Goal: Information Seeking & Learning: Learn about a topic

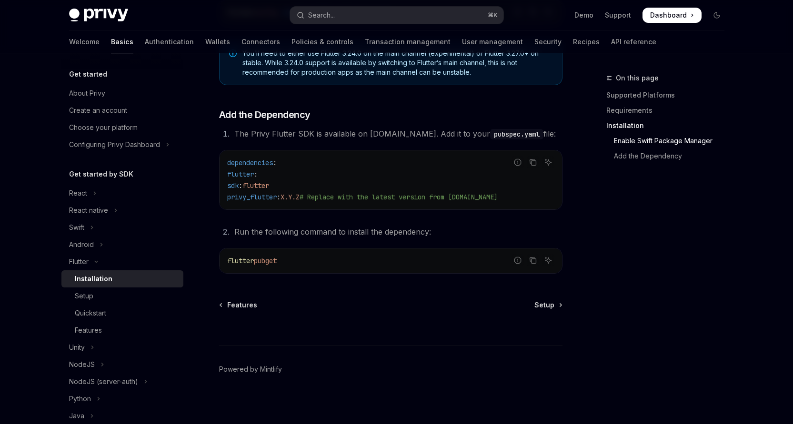
scroll to position [392, 0]
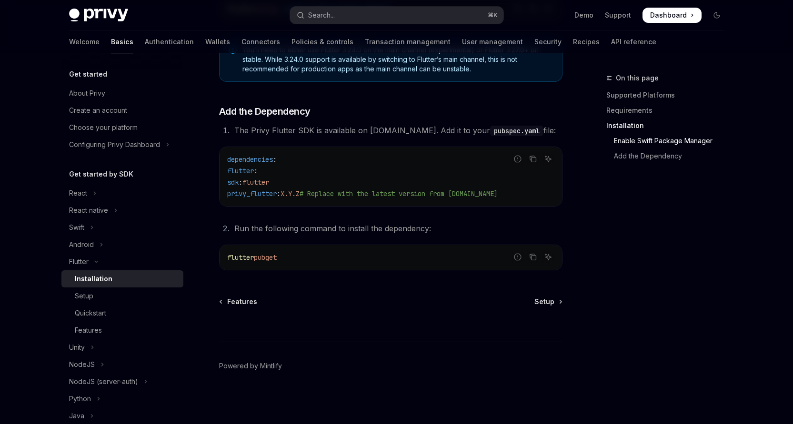
click at [490, 132] on code "pubspec.yaml" at bounding box center [516, 131] width 53 height 10
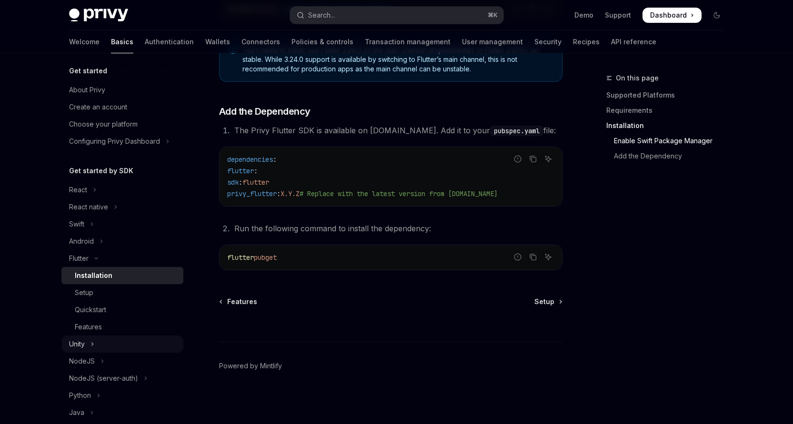
scroll to position [4, 0]
click at [121, 331] on div "Features" at bounding box center [126, 326] width 103 height 11
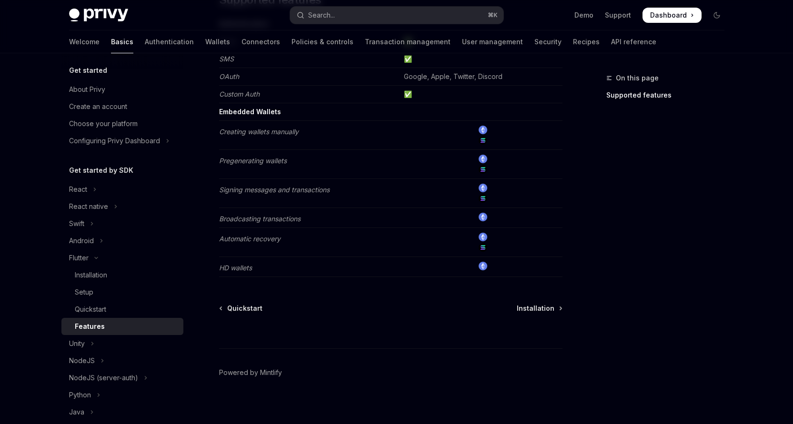
scroll to position [151, 0]
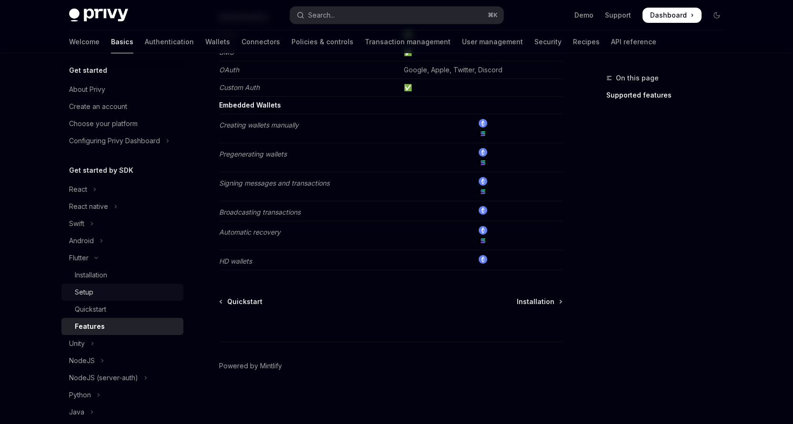
click at [102, 295] on div "Setup" at bounding box center [126, 292] width 103 height 11
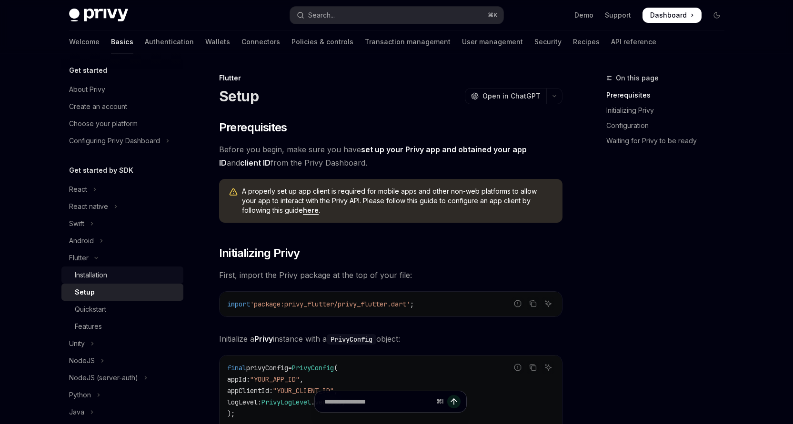
click at [109, 268] on link "Installation" at bounding box center [122, 275] width 122 height 17
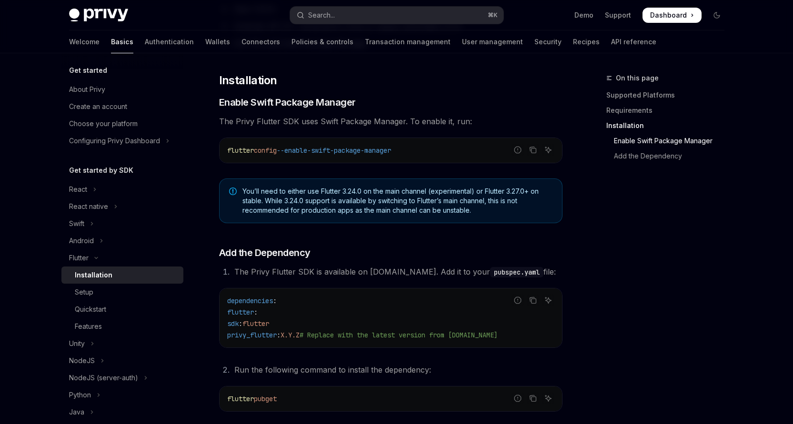
scroll to position [392, 0]
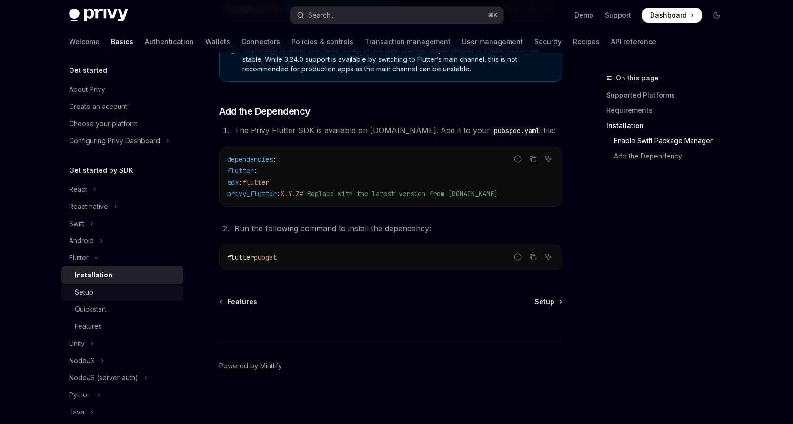
click at [131, 288] on div "Setup" at bounding box center [126, 292] width 103 height 11
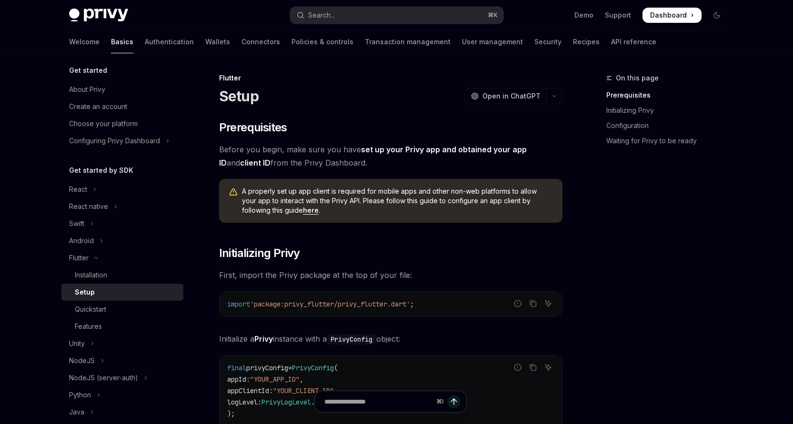
click at [135, 292] on div "Setup" at bounding box center [126, 292] width 103 height 11
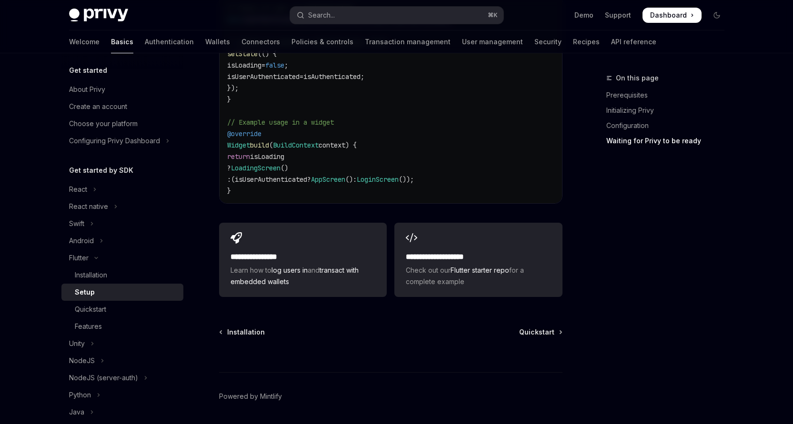
scroll to position [1050, 0]
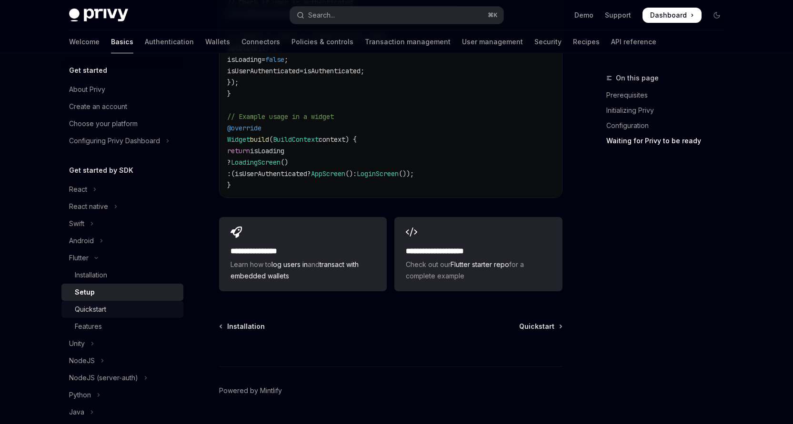
click at [133, 307] on div "Quickstart" at bounding box center [126, 309] width 103 height 11
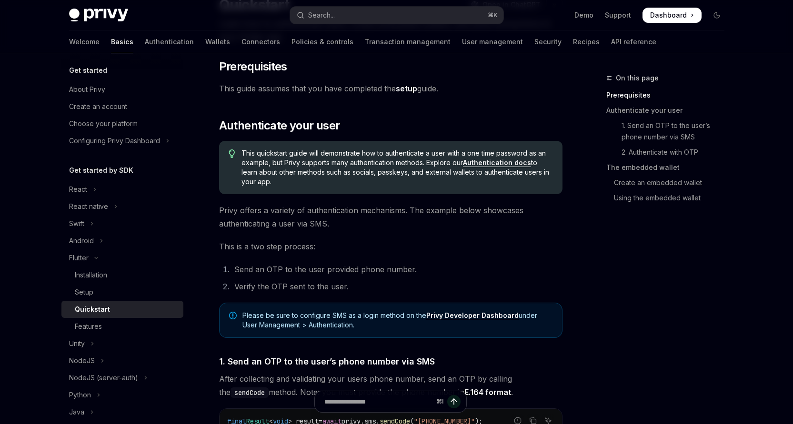
scroll to position [124, 0]
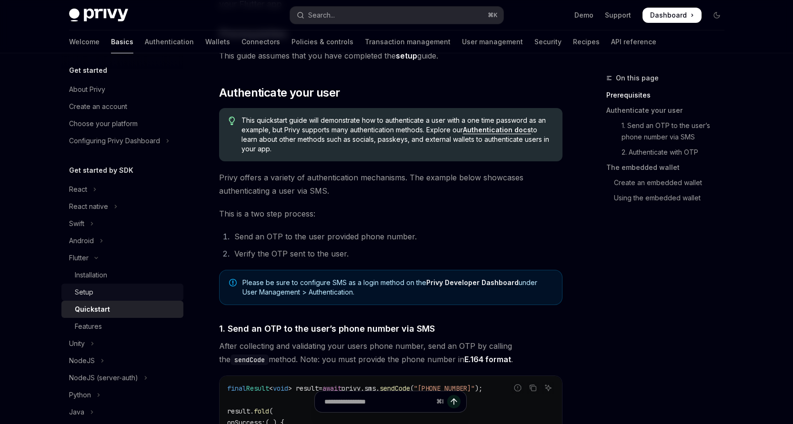
click at [137, 294] on div "Setup" at bounding box center [126, 292] width 103 height 11
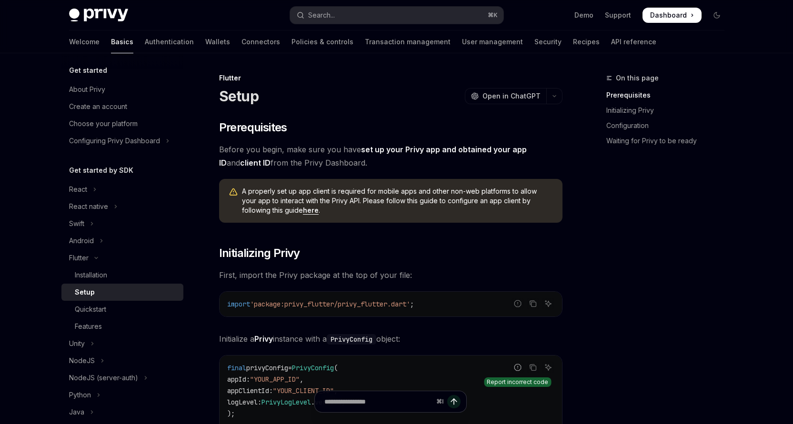
click at [521, 368] on icon "Report incorrect code" at bounding box center [518, 368] width 8 height 8
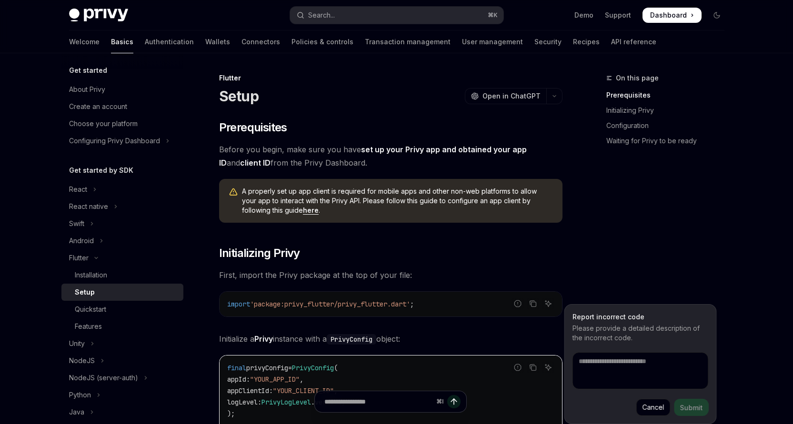
type textarea "*"
click at [506, 338] on span "Initialize a Privy instance with a PrivyConfig object:" at bounding box center [390, 338] width 343 height 13
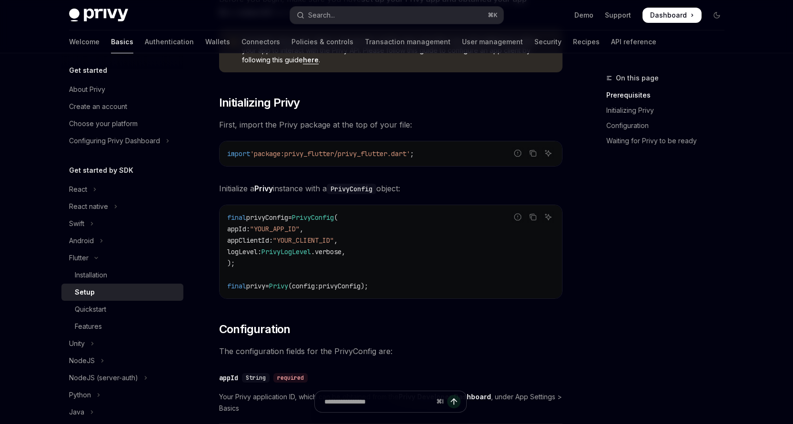
scroll to position [161, 0]
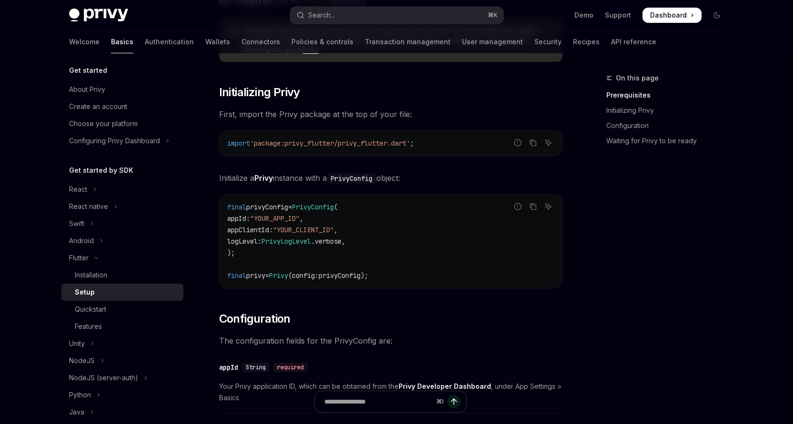
click at [396, 279] on code "final privyConfig = PrivyConfig ( appId : "YOUR_APP_ID" , appClientId : "YOUR_C…" at bounding box center [390, 241] width 327 height 80
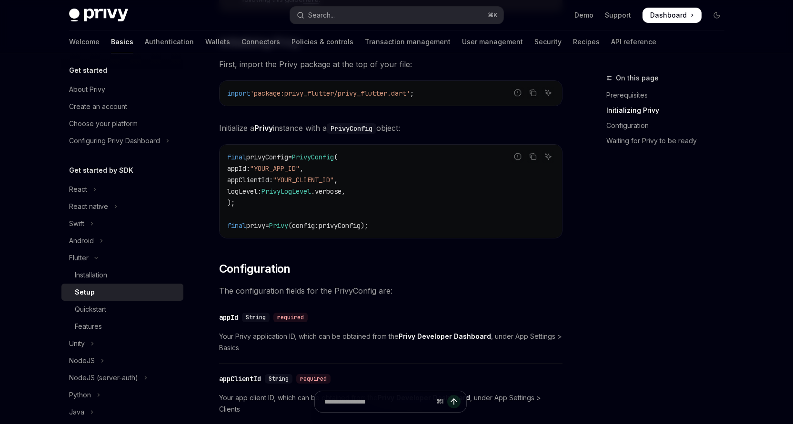
scroll to position [213, 0]
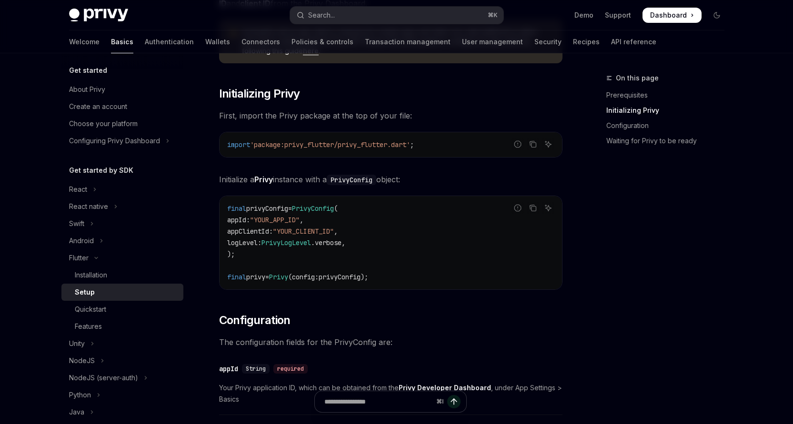
scroll to position [0, 0]
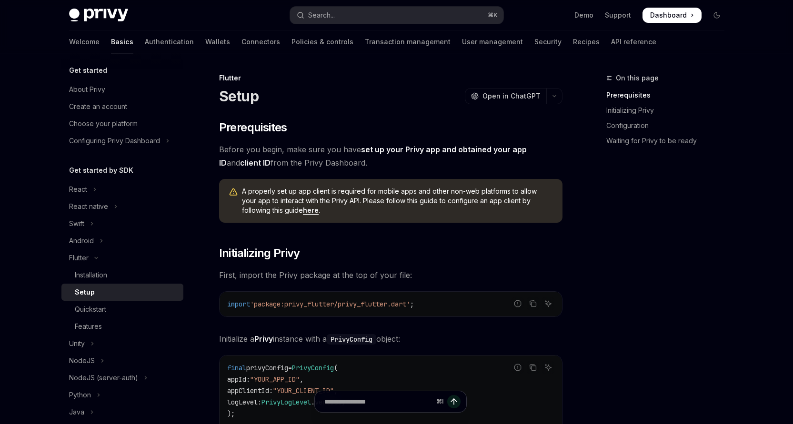
click at [395, 277] on span "First, import the Privy package at the top of your file:" at bounding box center [390, 275] width 343 height 13
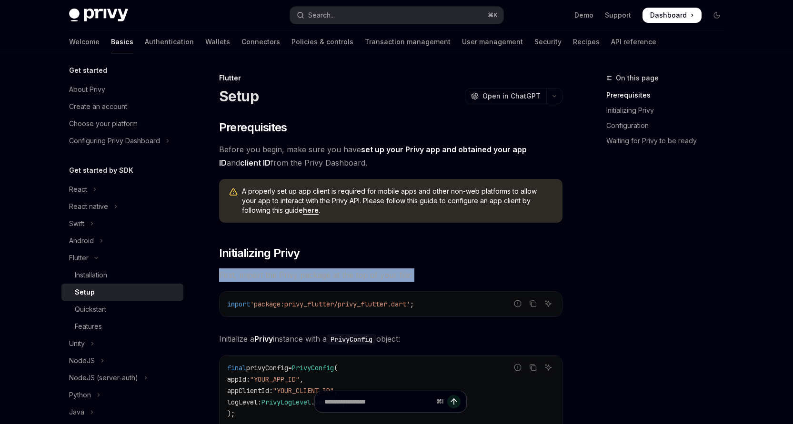
click at [395, 277] on span "First, import the Privy package at the top of your file:" at bounding box center [390, 275] width 343 height 13
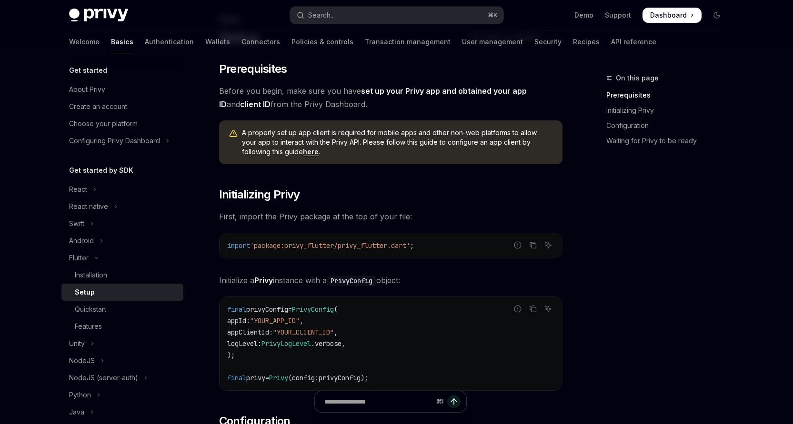
scroll to position [59, 0]
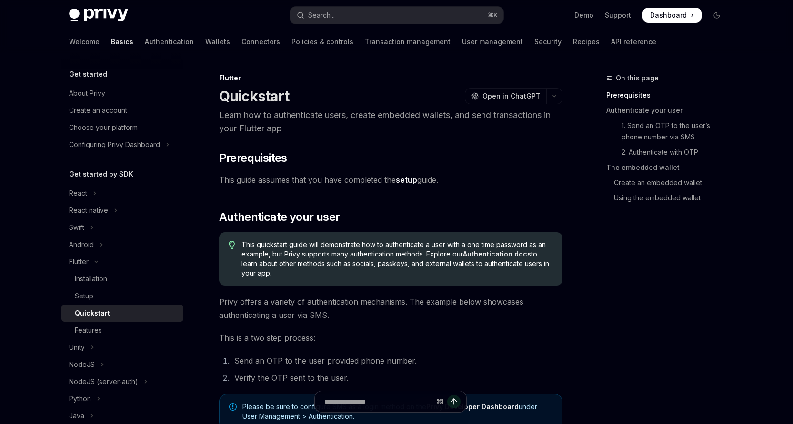
click at [486, 256] on link "Authentication docs" at bounding box center [497, 254] width 68 height 9
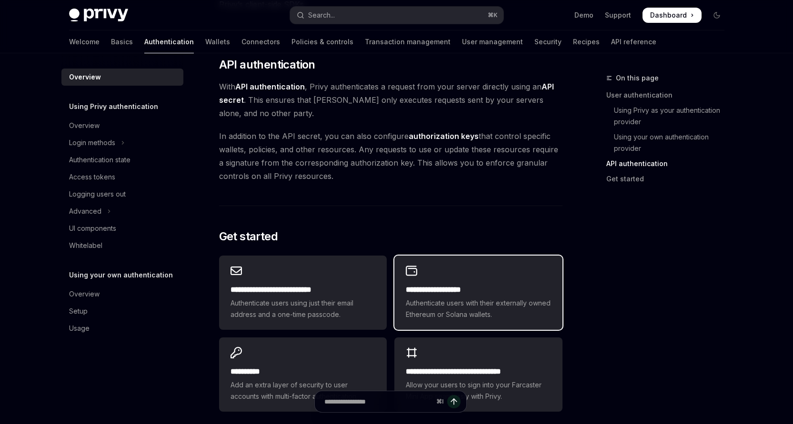
scroll to position [641, 0]
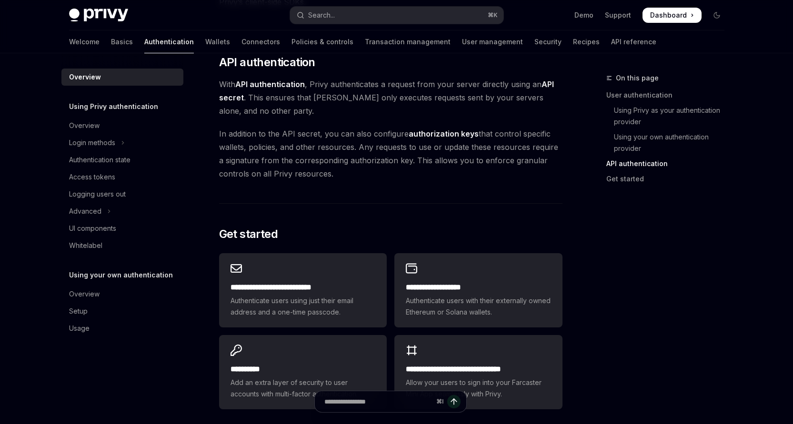
click at [615, 330] on div "On this page User authentication Using Privy as your authentication provider Us…" at bounding box center [659, 248] width 145 height 352
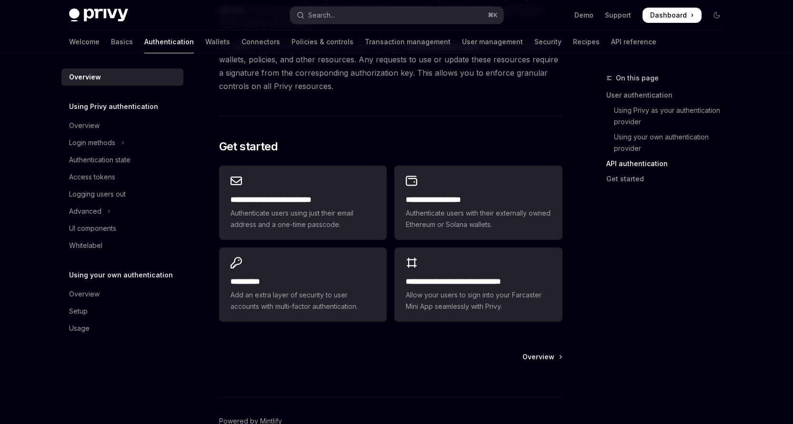
scroll to position [731, 0]
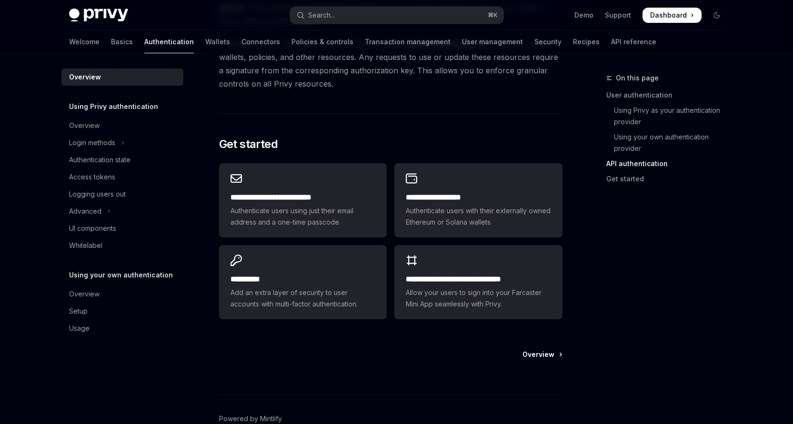
click at [536, 353] on span "Overview" at bounding box center [539, 355] width 32 height 10
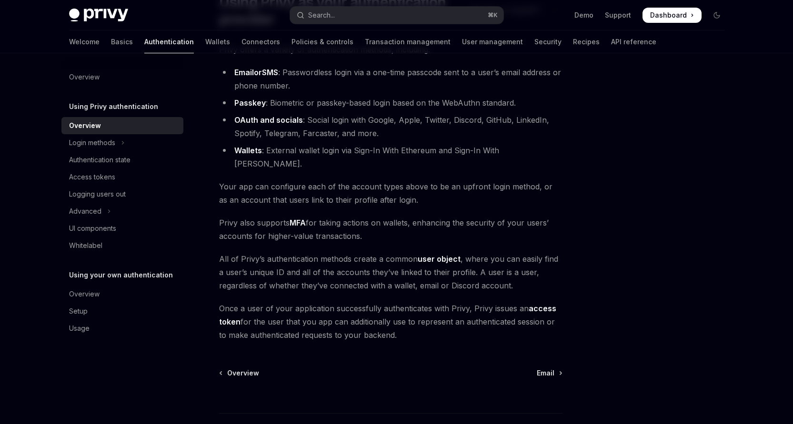
scroll to position [95, 0]
click at [151, 147] on button "Login methods" at bounding box center [122, 142] width 122 height 17
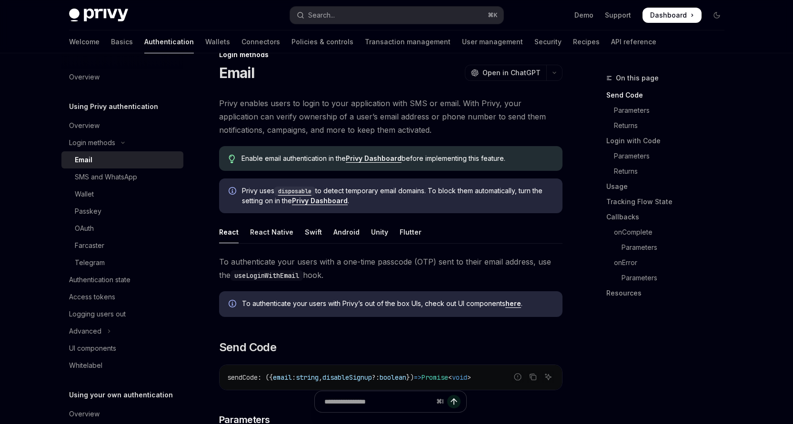
scroll to position [32, 0]
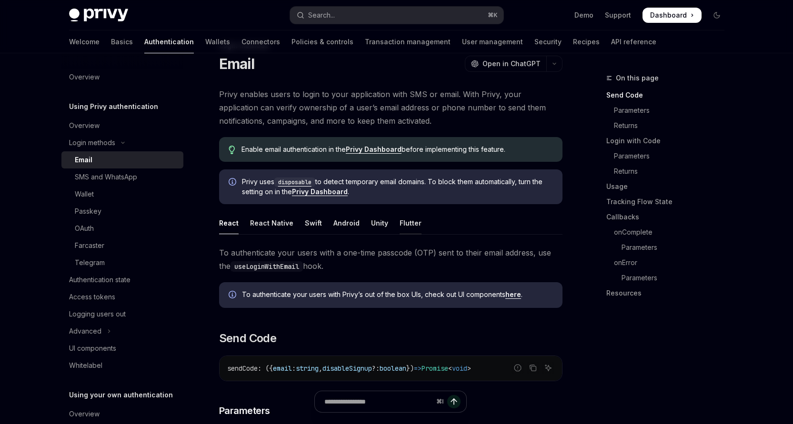
click at [400, 227] on div "Flutter" at bounding box center [411, 223] width 22 height 22
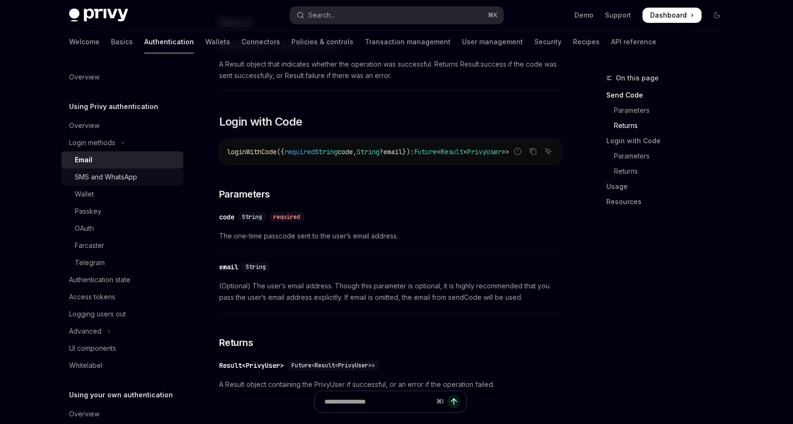
scroll to position [460, 0]
click at [122, 181] on div "SMS and WhatsApp" at bounding box center [106, 176] width 62 height 11
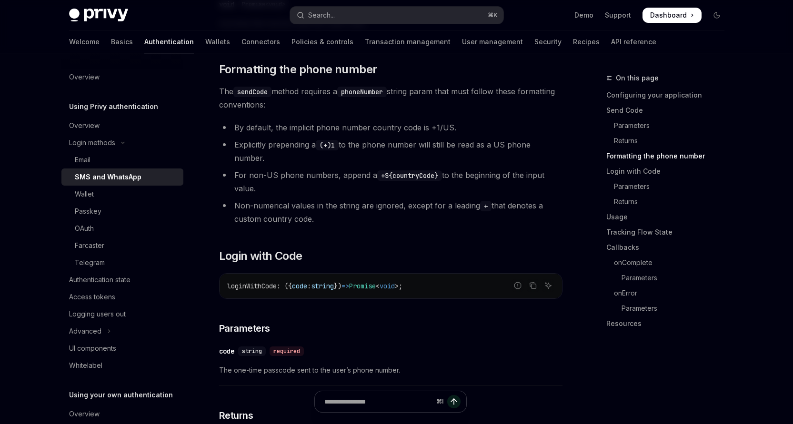
scroll to position [797, 0]
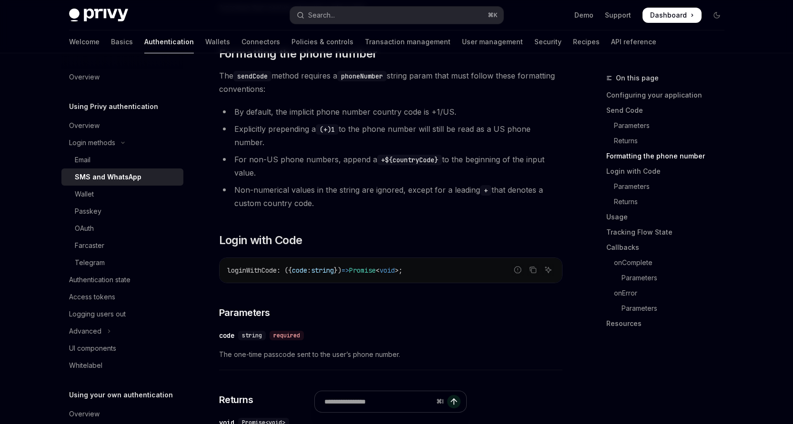
click at [334, 271] on span "string" at bounding box center [322, 270] width 23 height 9
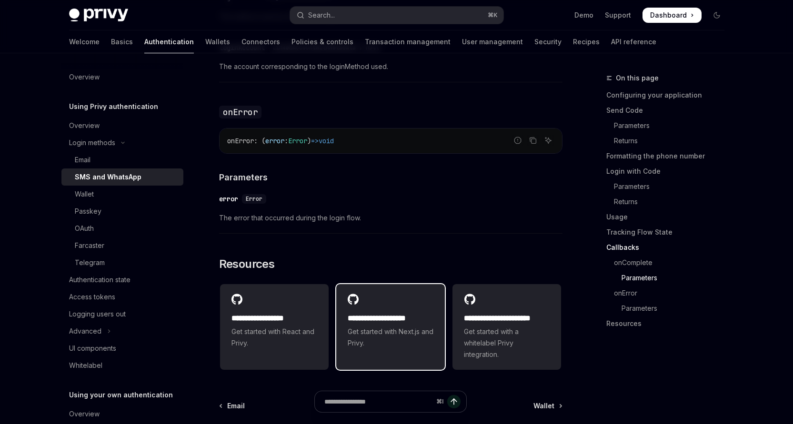
scroll to position [2266, 0]
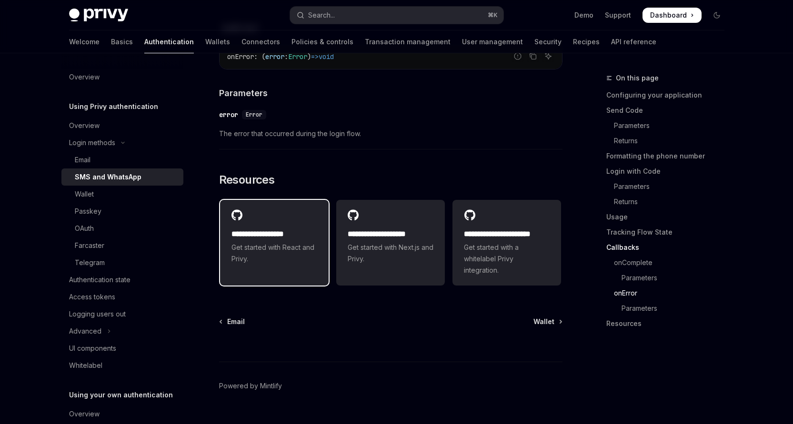
scroll to position [2350, 0]
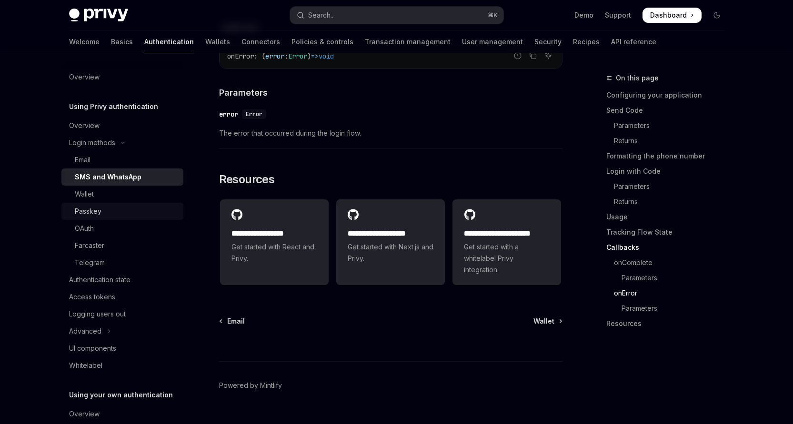
click at [107, 211] on div "Passkey" at bounding box center [126, 211] width 103 height 11
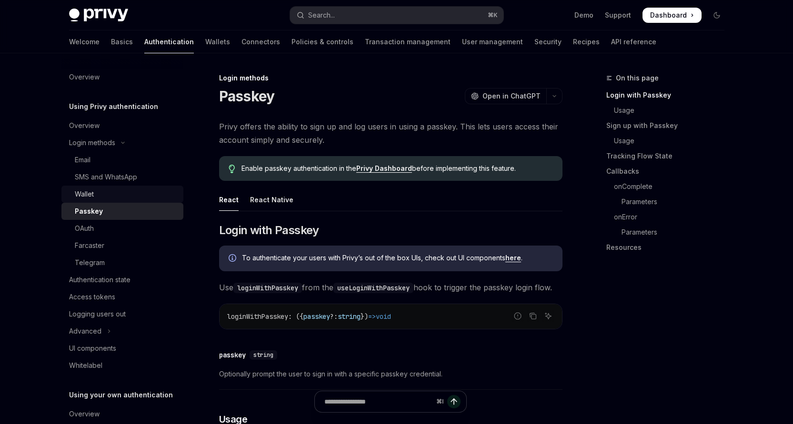
click at [131, 193] on div "Wallet" at bounding box center [126, 194] width 103 height 11
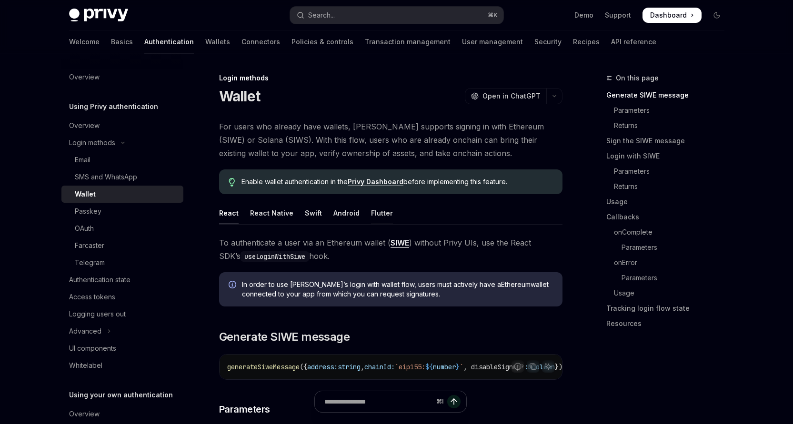
click at [371, 219] on div "Flutter" at bounding box center [382, 213] width 22 height 22
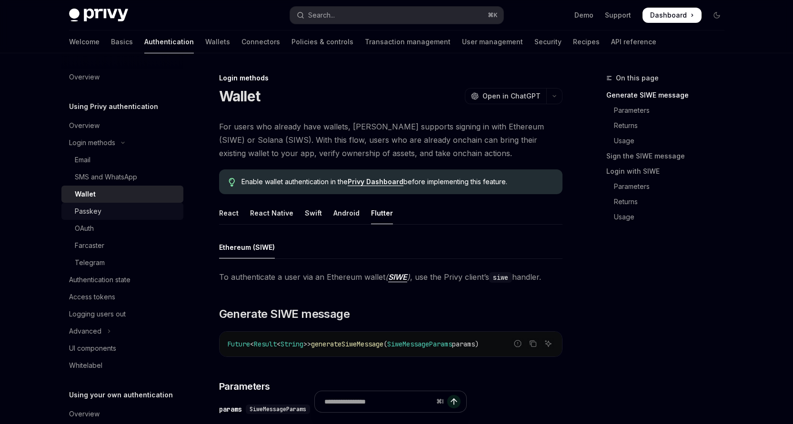
click at [83, 212] on div "Passkey" at bounding box center [88, 211] width 27 height 11
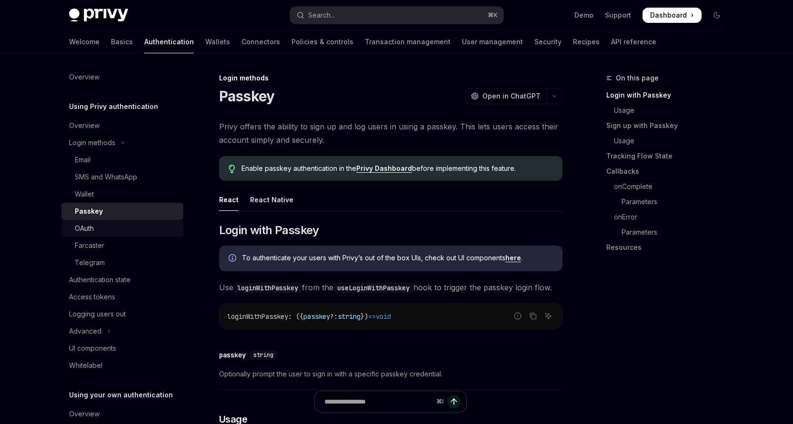
click at [103, 231] on div "OAuth" at bounding box center [126, 228] width 103 height 11
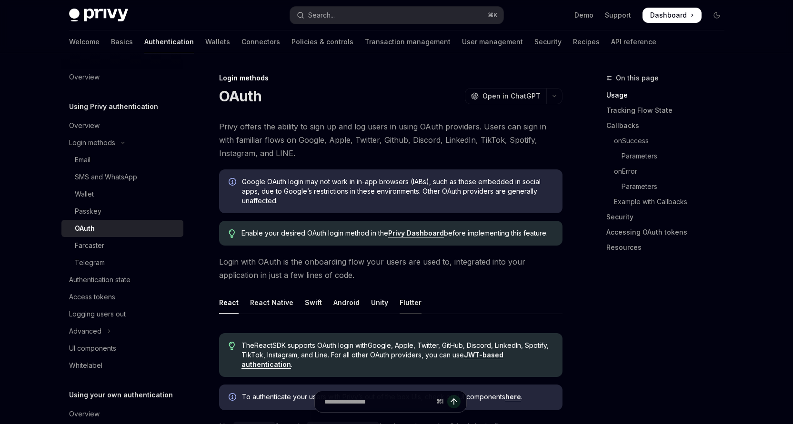
click at [408, 307] on div "Flutter" at bounding box center [411, 302] width 22 height 22
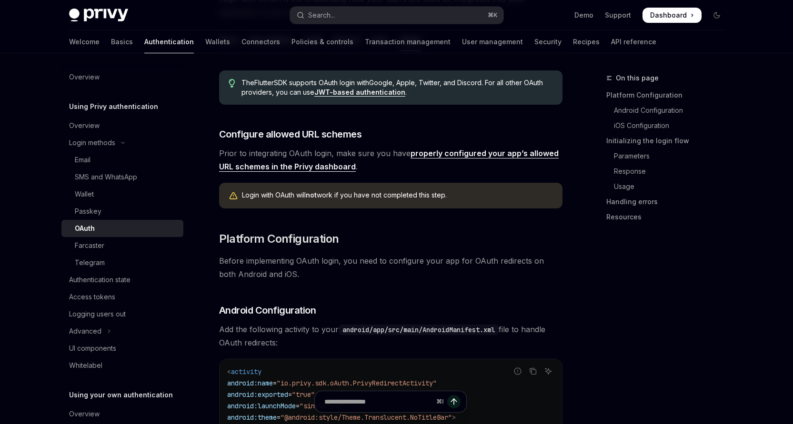
scroll to position [280, 0]
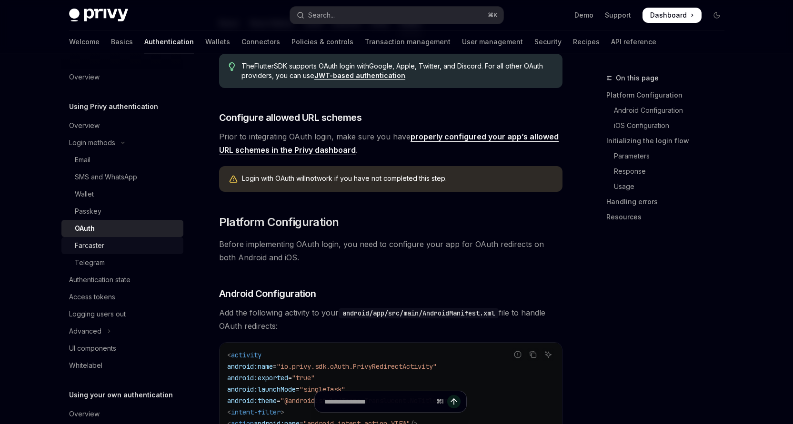
click at [131, 248] on div "Farcaster" at bounding box center [126, 245] width 103 height 11
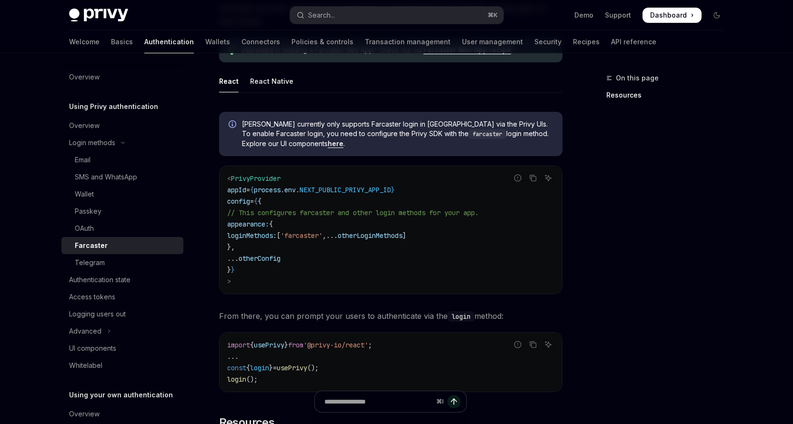
scroll to position [158, 0]
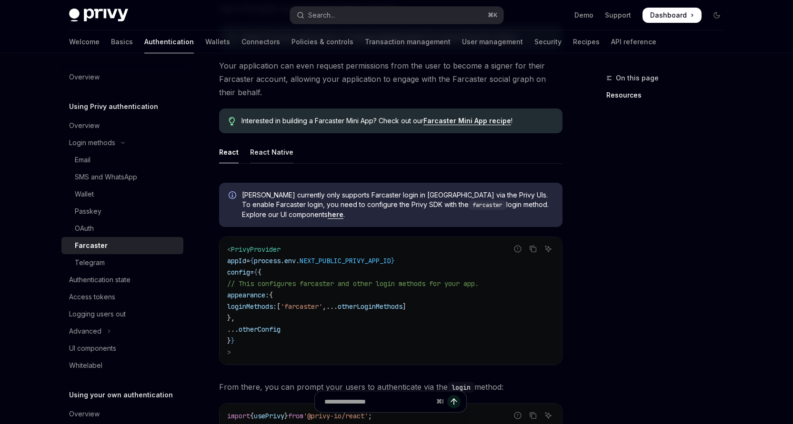
click at [264, 157] on div "React Native" at bounding box center [271, 152] width 43 height 22
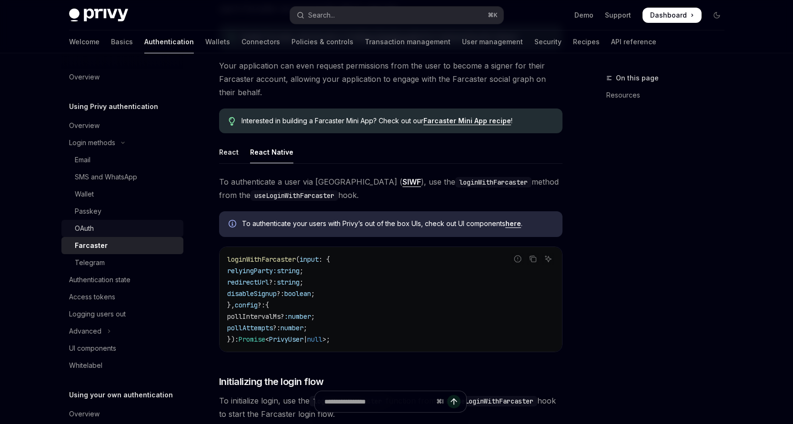
click at [104, 235] on link "OAuth" at bounding box center [122, 228] width 122 height 17
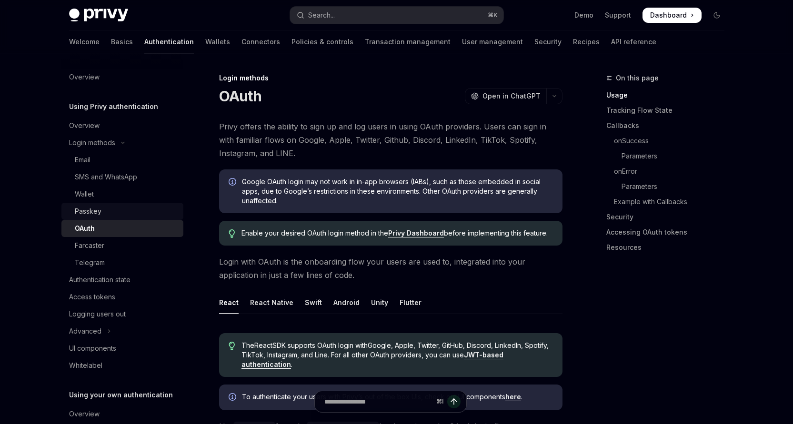
click at [124, 214] on div "Passkey" at bounding box center [126, 211] width 103 height 11
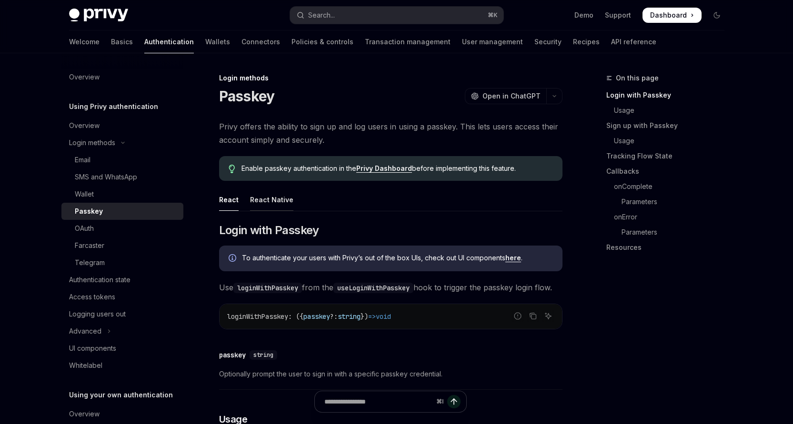
click at [274, 195] on div "React Native" at bounding box center [271, 200] width 43 height 22
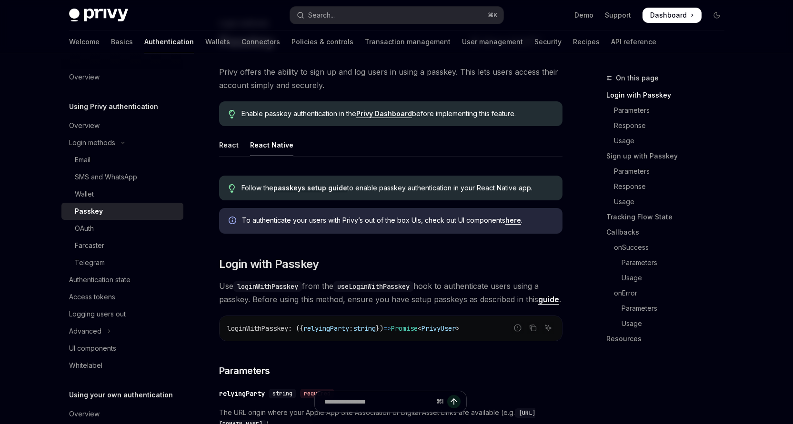
scroll to position [82, 0]
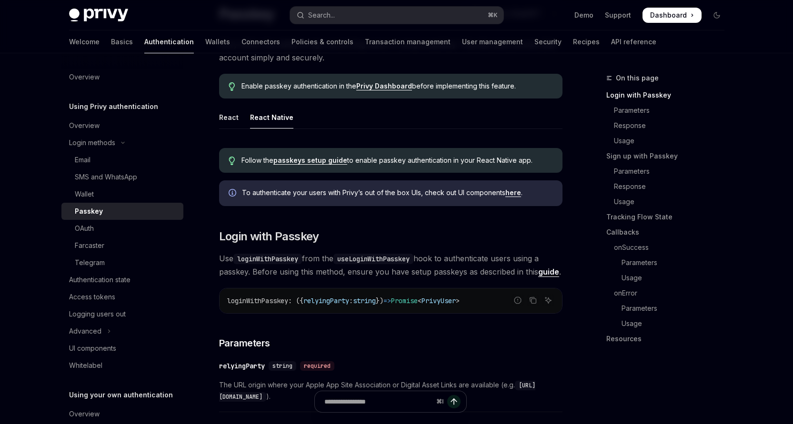
click at [282, 303] on span "loginWithPasskey" at bounding box center [257, 301] width 61 height 9
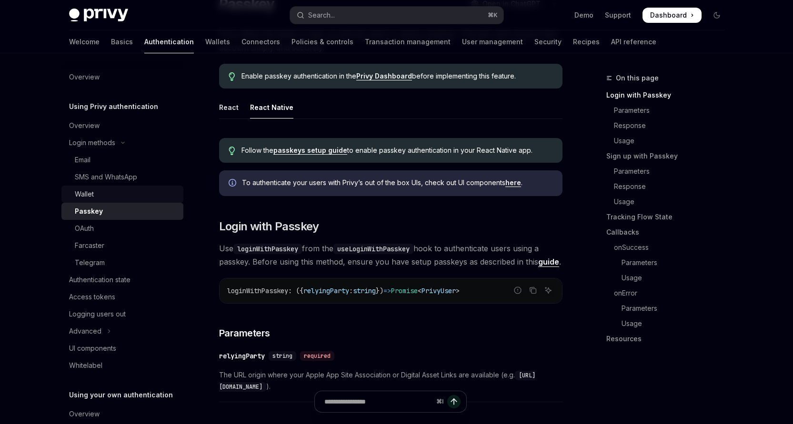
scroll to position [94, 0]
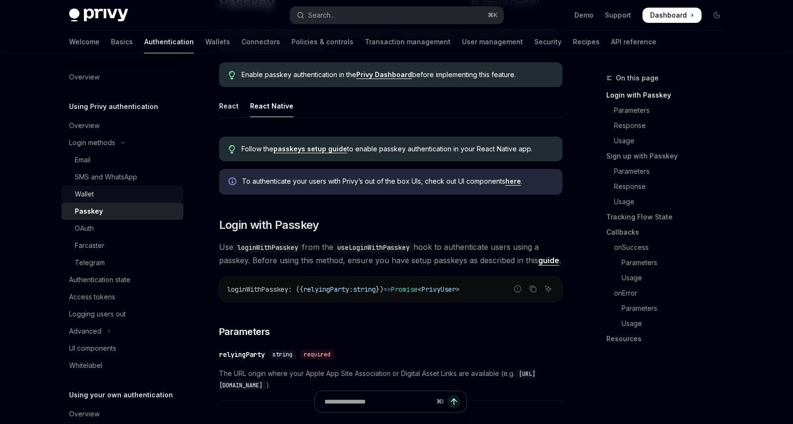
click at [124, 194] on div "Wallet" at bounding box center [126, 194] width 103 height 11
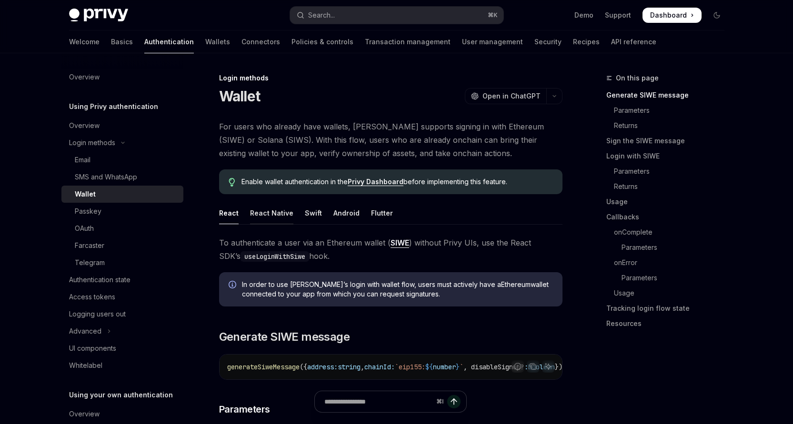
click at [262, 207] on div "React Native" at bounding box center [271, 213] width 43 height 22
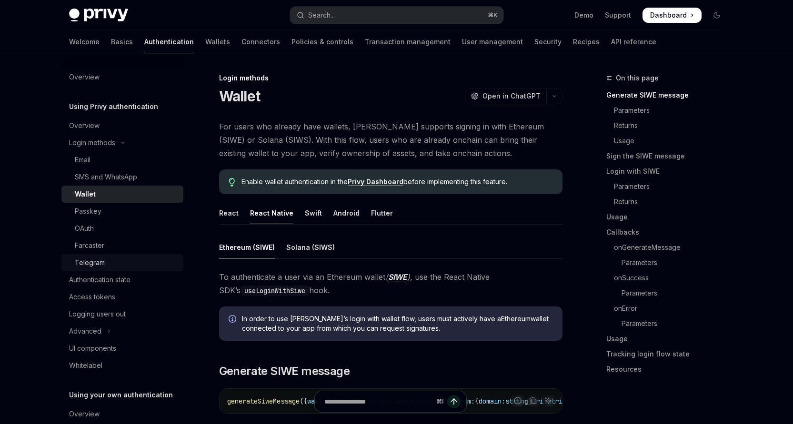
click at [114, 261] on div "Telegram" at bounding box center [126, 262] width 103 height 11
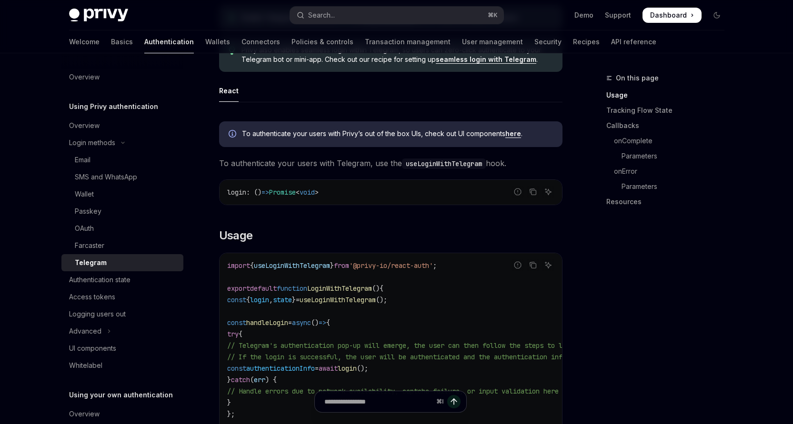
scroll to position [188, 0]
click at [332, 302] on span "useLoginWithTelegram" at bounding box center [338, 299] width 76 height 9
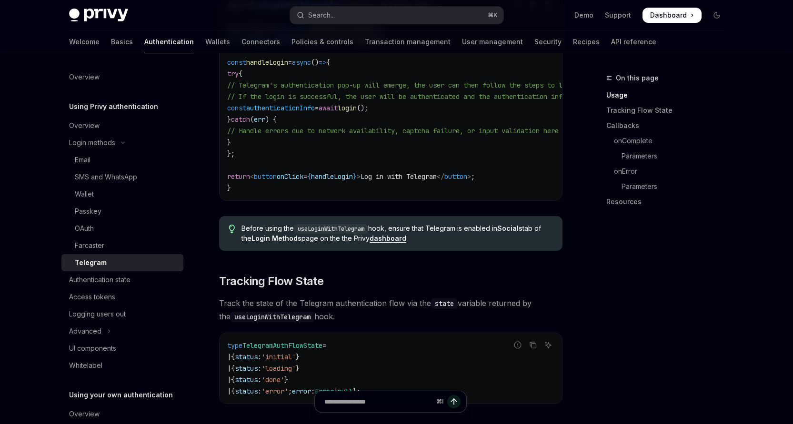
scroll to position [587, 0]
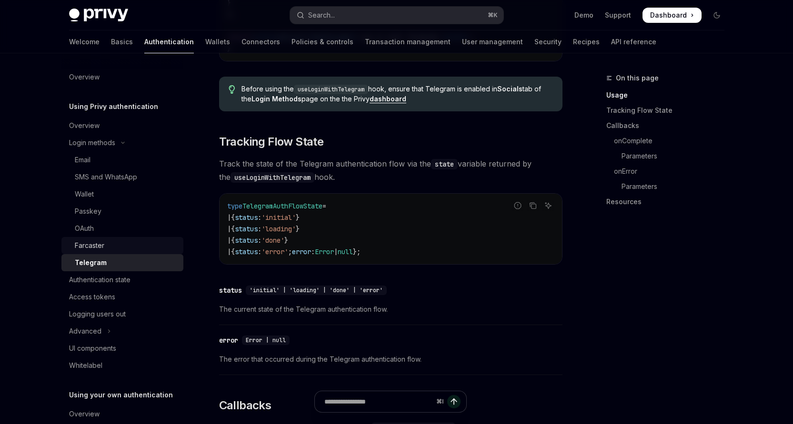
click at [95, 246] on div "Farcaster" at bounding box center [90, 245] width 30 height 11
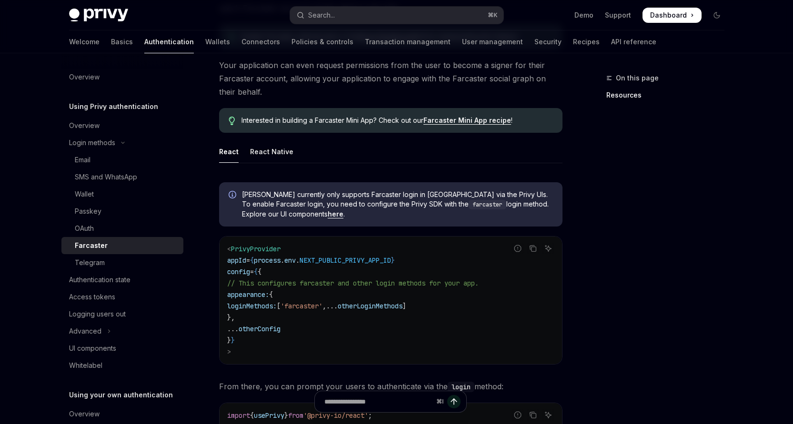
scroll to position [159, 0]
click at [123, 279] on div "Authentication state" at bounding box center [99, 279] width 61 height 11
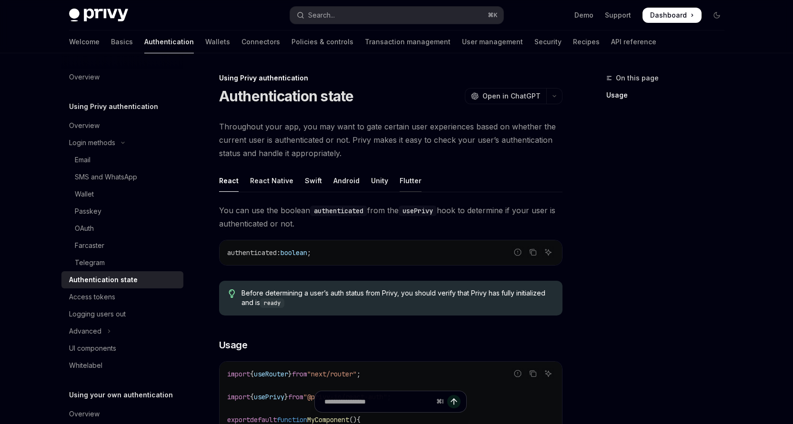
click at [402, 183] on div "Flutter" at bounding box center [411, 181] width 22 height 22
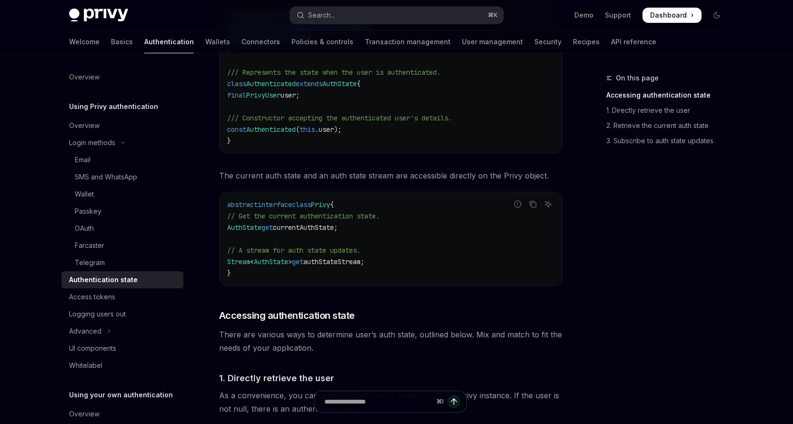
scroll to position [339, 0]
click at [120, 297] on div "Access tokens" at bounding box center [123, 296] width 109 height 11
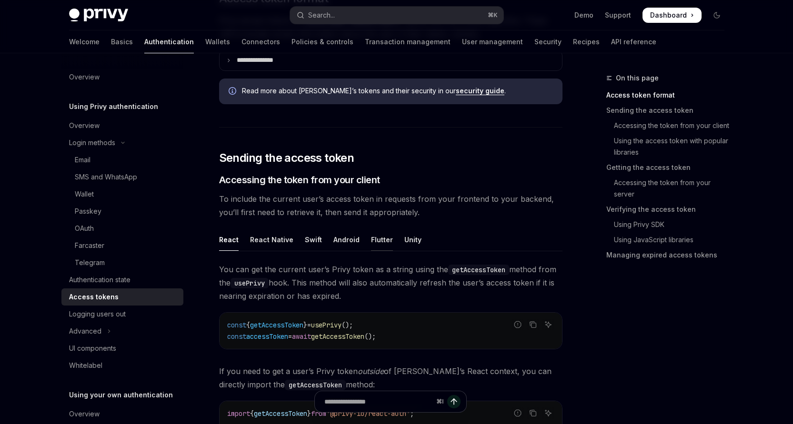
scroll to position [287, 0]
click at [382, 243] on div "Flutter" at bounding box center [382, 240] width 22 height 22
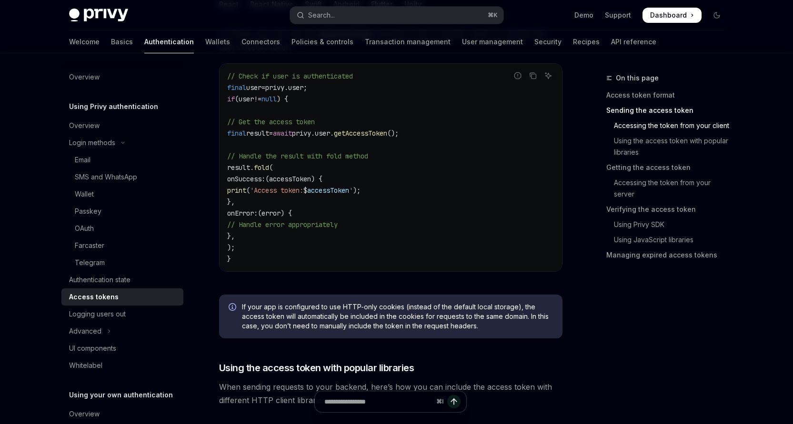
scroll to position [523, 0]
click at [122, 329] on button "Advanced" at bounding box center [122, 331] width 122 height 17
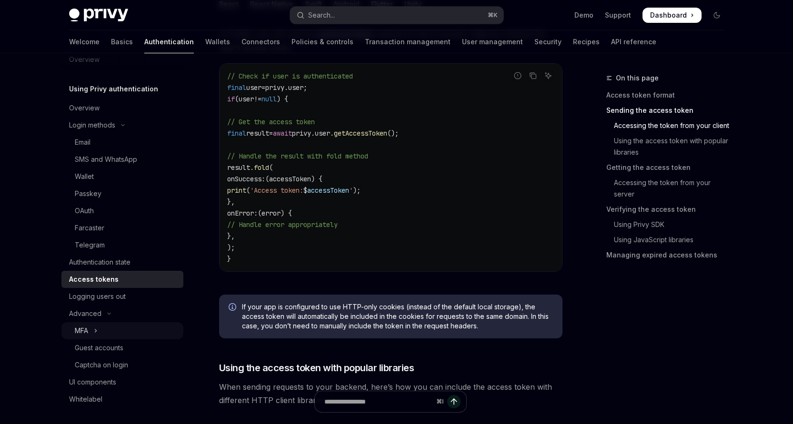
click at [132, 329] on button "MFA" at bounding box center [122, 330] width 122 height 17
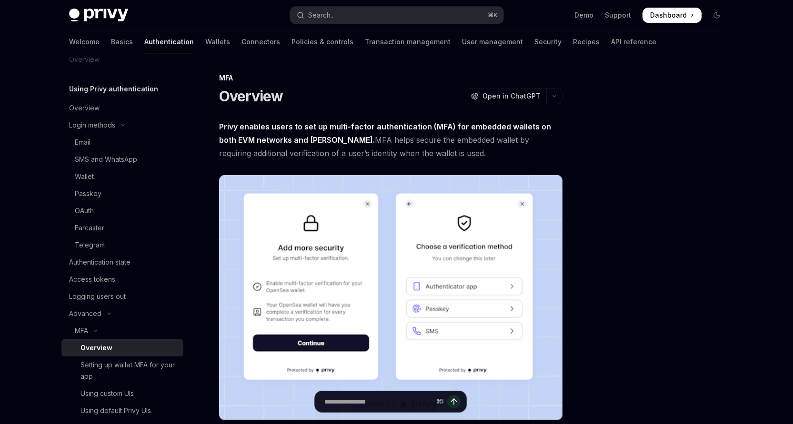
click at [500, 141] on span "Privy enables users to set up multi-factor authentication (MFA) for embedded wa…" at bounding box center [390, 140] width 343 height 40
click at [367, 139] on span "Privy enables users to set up multi-factor authentication (MFA) for embedded wa…" at bounding box center [390, 140] width 343 height 40
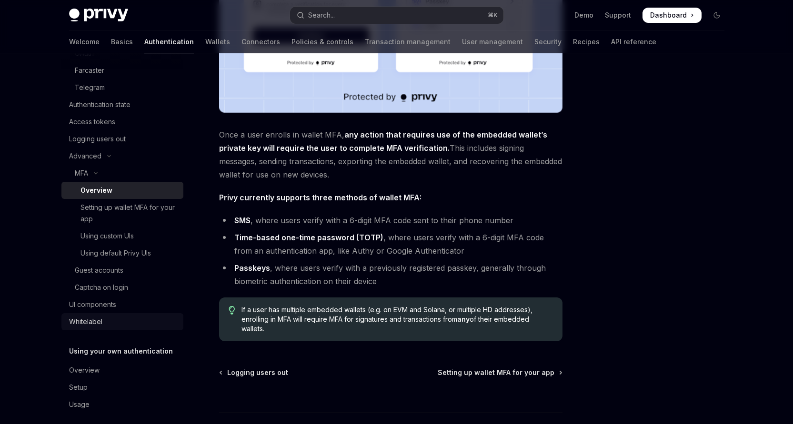
scroll to position [183, 0]
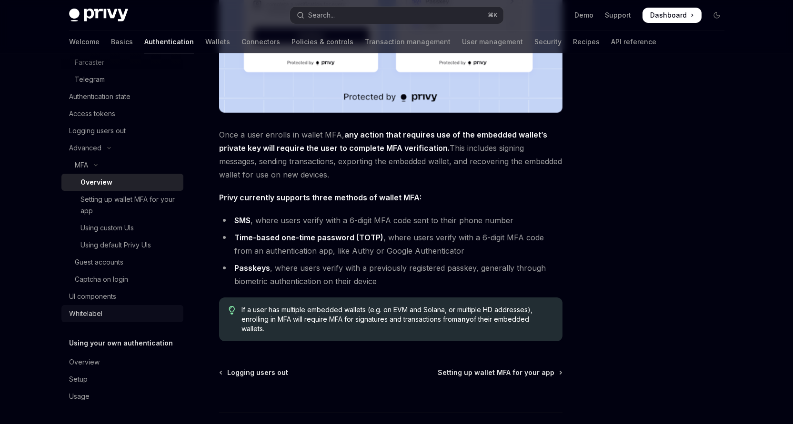
click at [138, 309] on div "Whitelabel" at bounding box center [123, 313] width 109 height 11
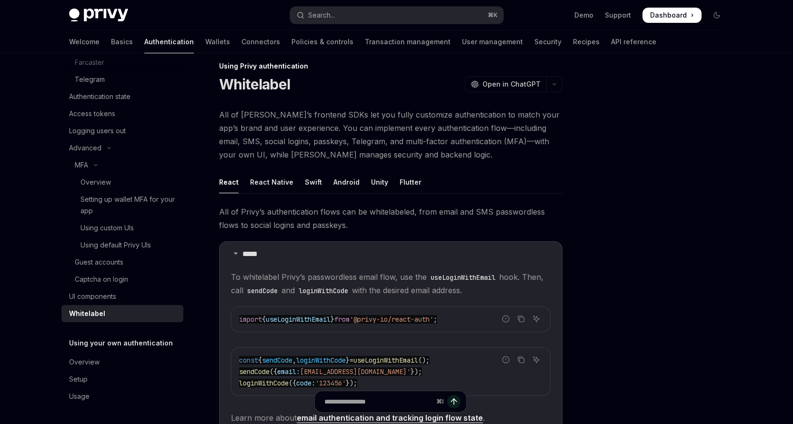
scroll to position [12, 0]
click at [408, 180] on div "Flutter" at bounding box center [411, 182] width 22 height 22
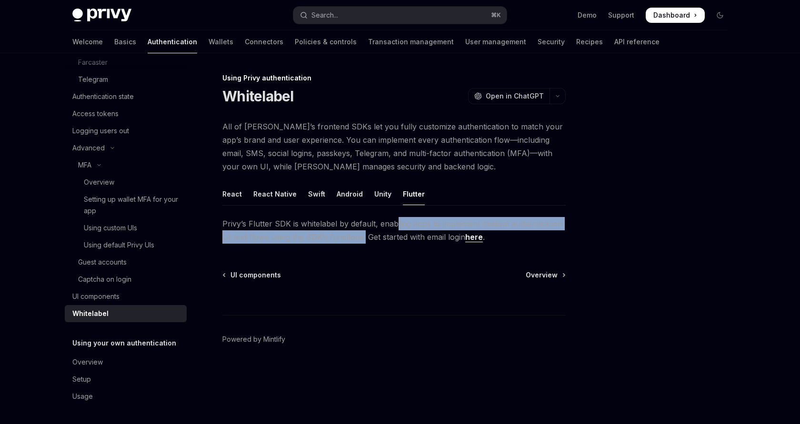
drag, startPoint x: 394, startPoint y: 225, endPoint x: 393, endPoint y: 238, distance: 12.4
click at [366, 238] on span "Privy’s Flutter SDK is whitelabel by default, enabling apps to implement custom…" at bounding box center [393, 230] width 343 height 27
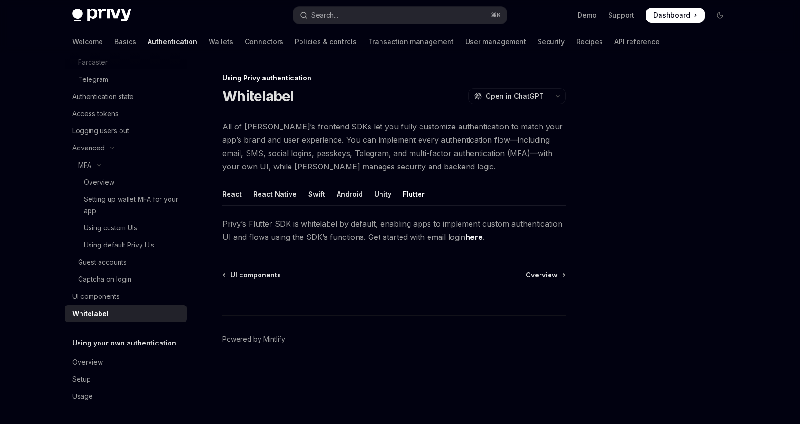
click at [404, 238] on span "Privy’s Flutter SDK is whitelabel by default, enabling apps to implement custom…" at bounding box center [393, 230] width 343 height 27
click at [474, 241] on link "here" at bounding box center [474, 237] width 18 height 10
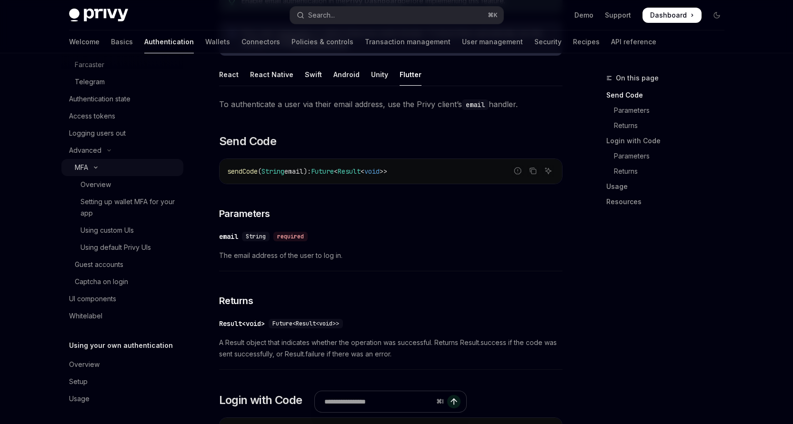
scroll to position [183, 0]
click at [117, 361] on div "Overview" at bounding box center [123, 362] width 109 height 11
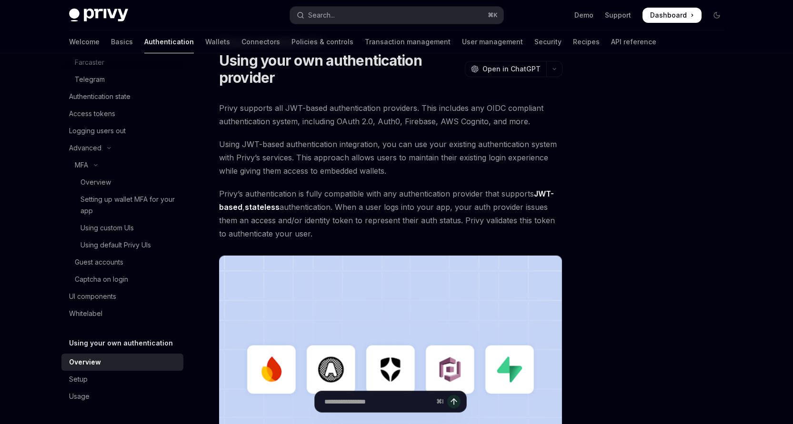
scroll to position [33, 0]
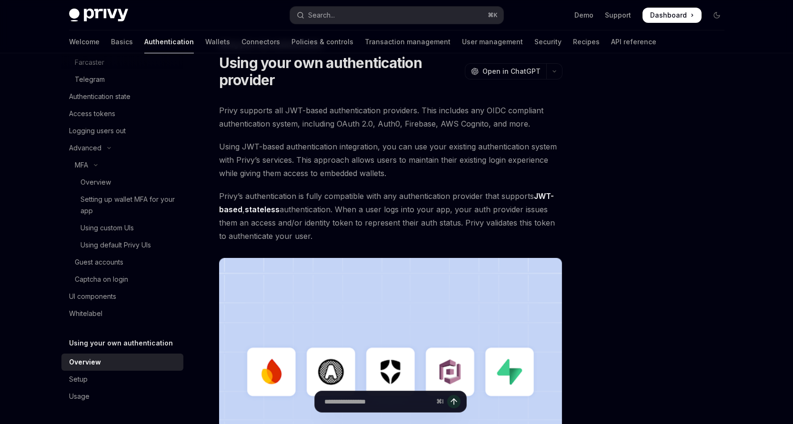
click at [276, 233] on span "Privy’s authentication is fully compatible with any authentication provider tha…" at bounding box center [390, 216] width 343 height 53
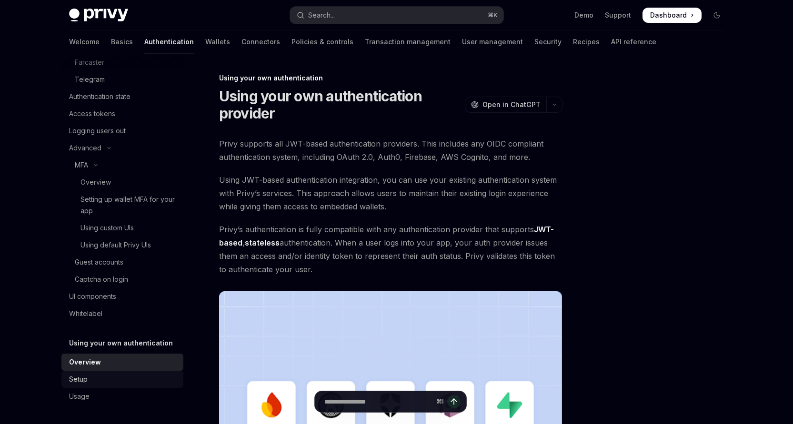
click at [125, 379] on div "Setup" at bounding box center [123, 379] width 109 height 11
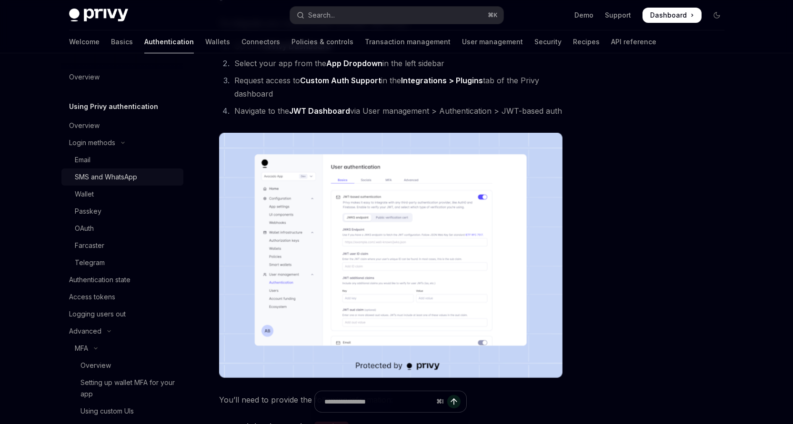
click at [109, 180] on div "SMS and WhatsApp" at bounding box center [106, 176] width 62 height 11
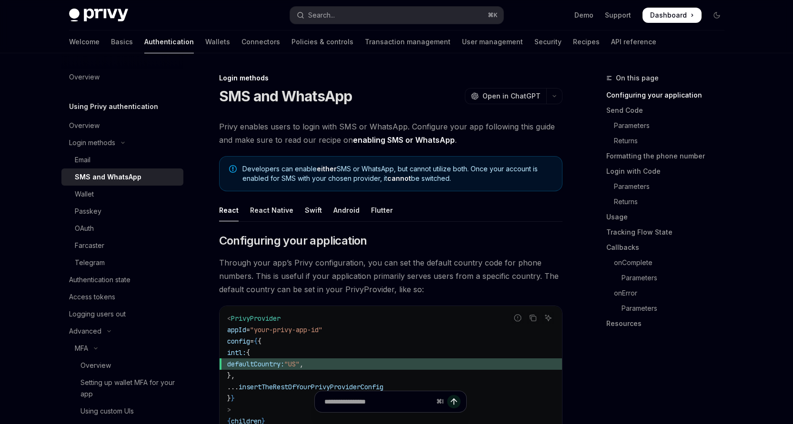
click at [386, 138] on link "enabling SMS or WhatsApp" at bounding box center [404, 140] width 102 height 10
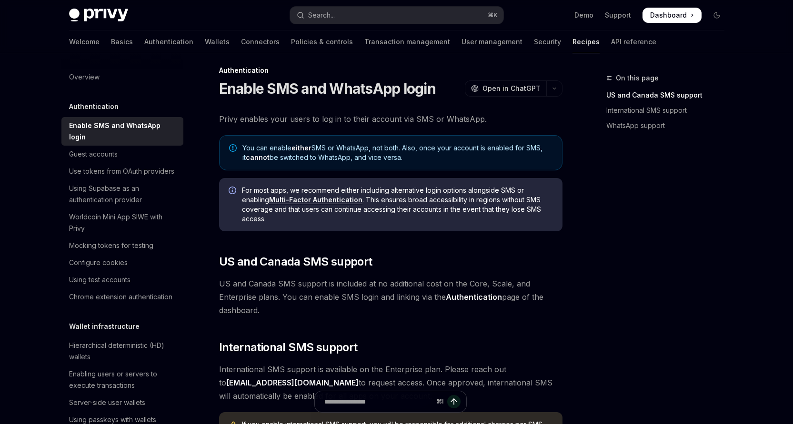
scroll to position [8, 0]
click at [501, 284] on span "US and Canada SMS support is included at no additional cost on the Core, Scale,…" at bounding box center [390, 297] width 343 height 40
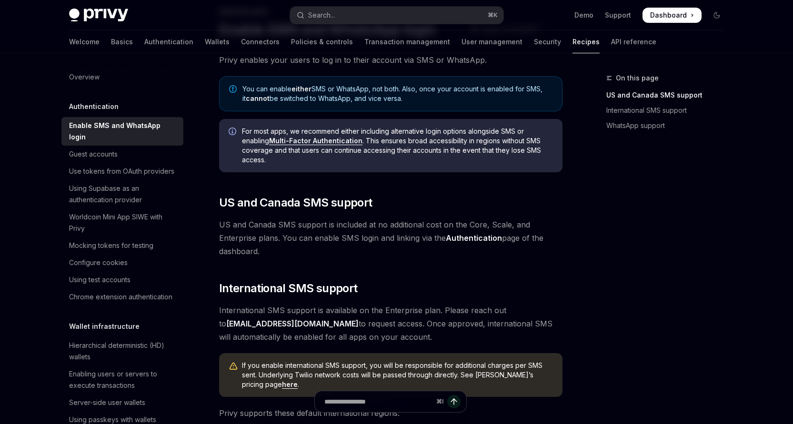
scroll to position [72, 0]
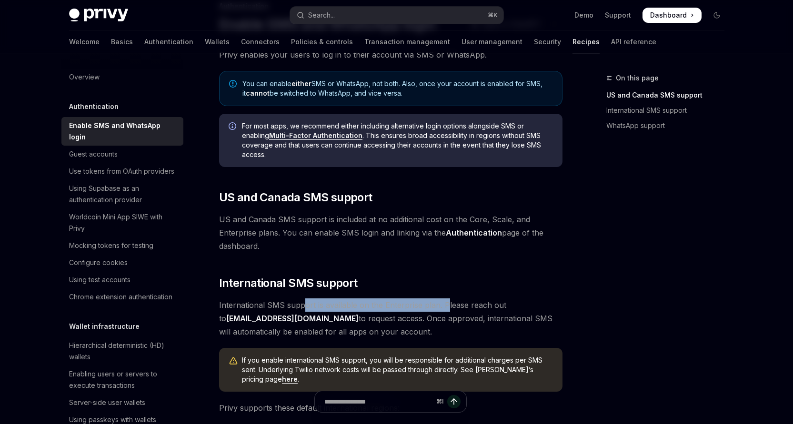
drag, startPoint x: 304, startPoint y: 307, endPoint x: 447, endPoint y: 309, distance: 143.4
click at [445, 310] on span "International SMS support is available on the Enterprise plan. Please reach out…" at bounding box center [390, 319] width 343 height 40
click at [462, 322] on span "International SMS support is available on the Enterprise plan. Please reach out…" at bounding box center [390, 319] width 343 height 40
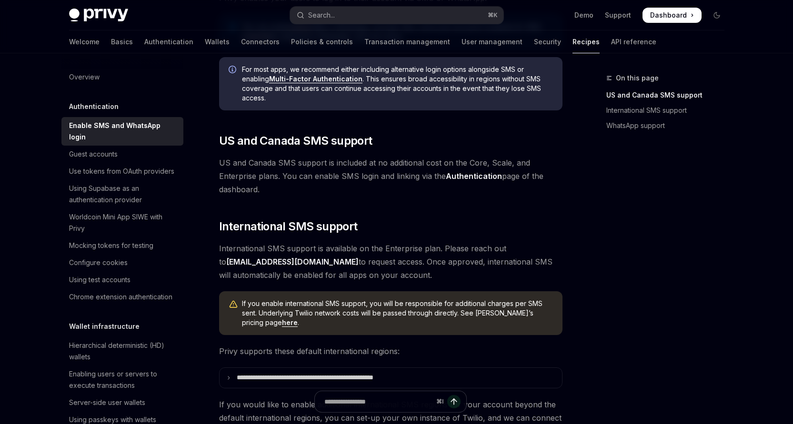
scroll to position [171, 0]
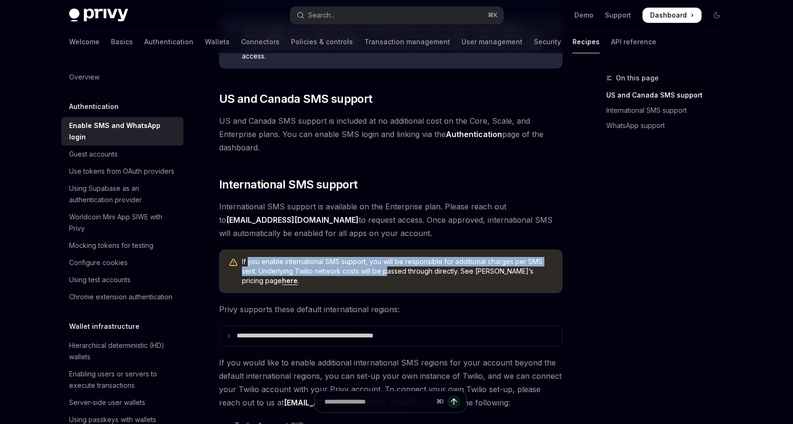
drag, startPoint x: 248, startPoint y: 261, endPoint x: 394, endPoint y: 275, distance: 146.9
click at [388, 274] on span "If you enable international SMS support, you will be responsible for additional…" at bounding box center [397, 271] width 311 height 29
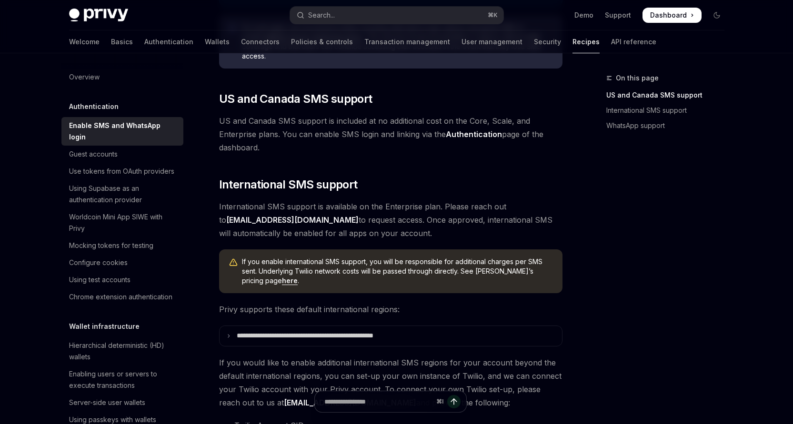
click at [395, 275] on span "If you enable international SMS support, you will be responsible for additional…" at bounding box center [397, 271] width 311 height 29
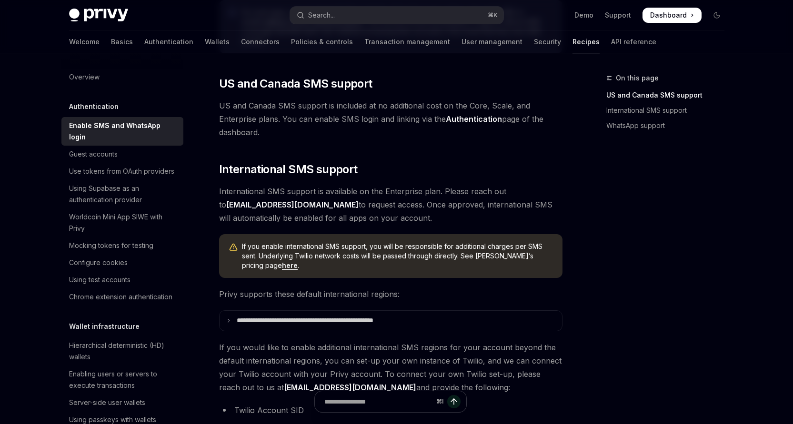
scroll to position [188, 0]
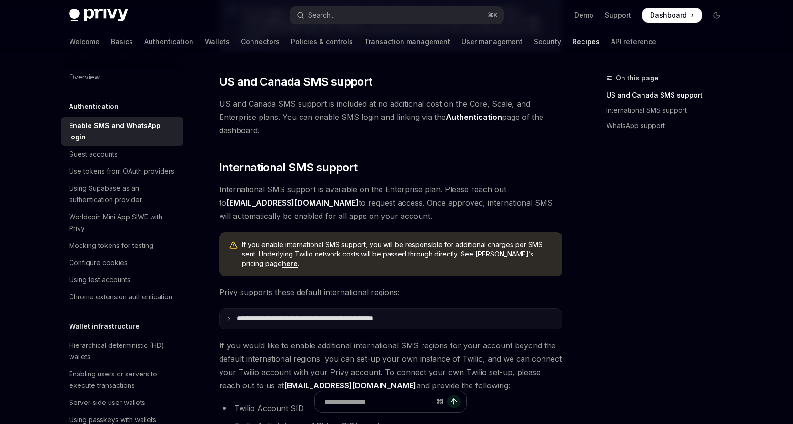
click at [231, 318] on icon at bounding box center [228, 319] width 5 height 5
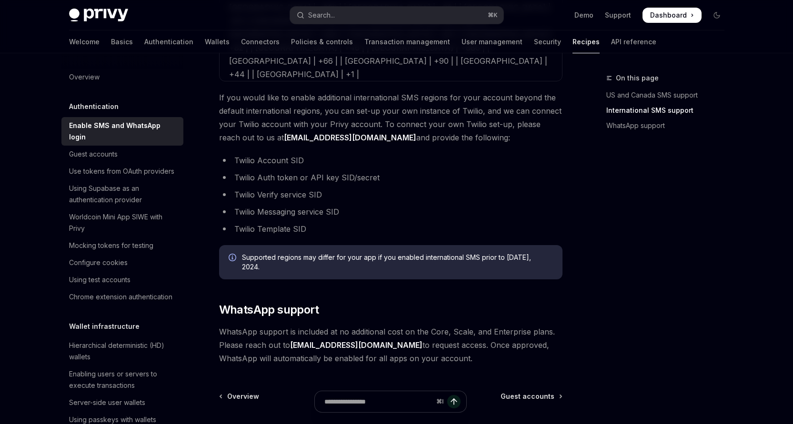
scroll to position [597, 0]
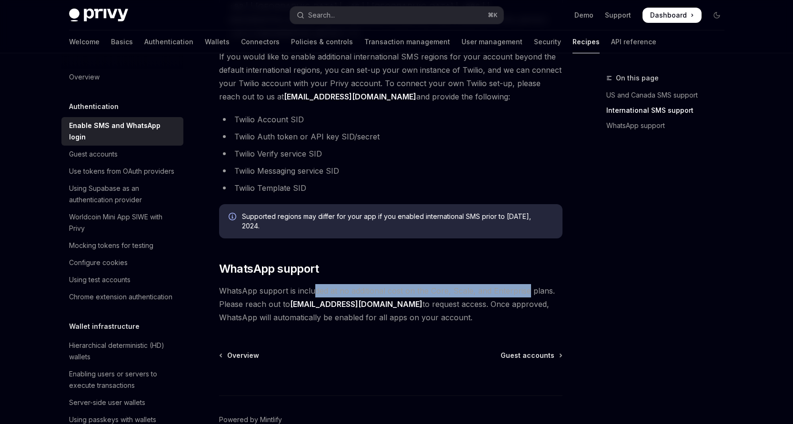
drag, startPoint x: 320, startPoint y: 234, endPoint x: 527, endPoint y: 237, distance: 206.7
click at [527, 284] on span "WhatsApp support is included at no additional cost on the Core, Scale, and Ente…" at bounding box center [390, 304] width 343 height 40
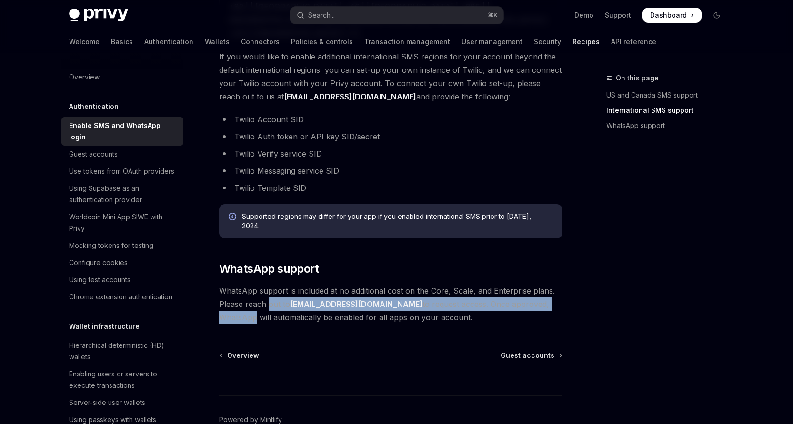
drag, startPoint x: 270, startPoint y: 250, endPoint x: 528, endPoint y: 251, distance: 258.6
click at [524, 284] on span "WhatsApp support is included at no additional cost on the Core, Scale, and Ente…" at bounding box center [390, 304] width 343 height 40
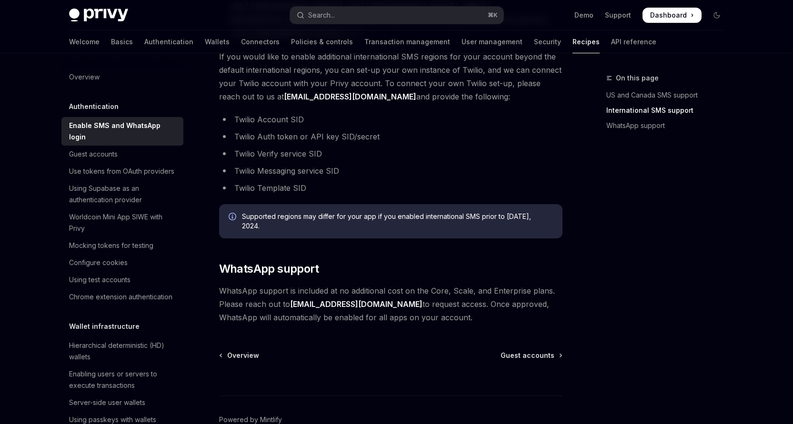
click at [528, 284] on span "WhatsApp support is included at no additional cost on the Core, Scale, and Ente…" at bounding box center [390, 304] width 343 height 40
click at [291, 284] on span "WhatsApp support is included at no additional cost on the Core, Scale, and Ente…" at bounding box center [390, 304] width 343 height 40
drag, startPoint x: 291, startPoint y: 263, endPoint x: 362, endPoint y: 263, distance: 70.5
click at [362, 284] on span "WhatsApp support is included at no additional cost on the Core, Scale, and Ente…" at bounding box center [390, 304] width 343 height 40
click at [427, 284] on span "WhatsApp support is included at no additional cost on the Core, Scale, and Ente…" at bounding box center [390, 304] width 343 height 40
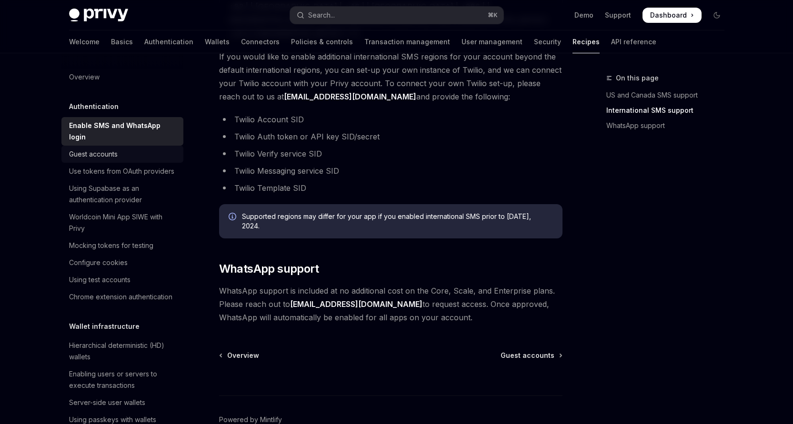
click at [126, 153] on div "Guest accounts" at bounding box center [123, 154] width 109 height 11
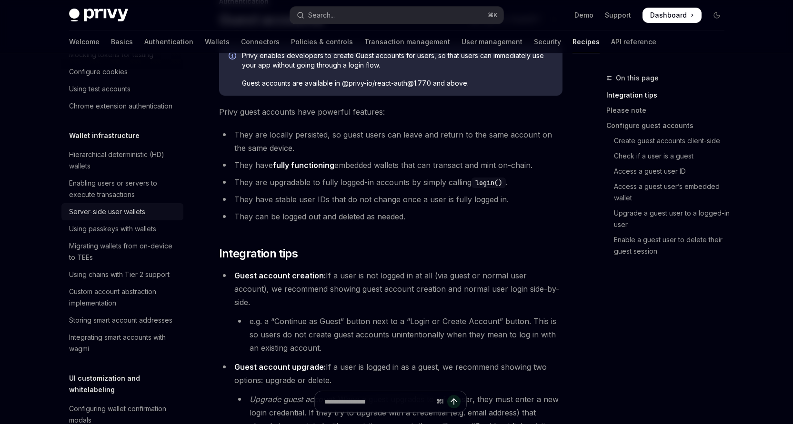
scroll to position [189, 0]
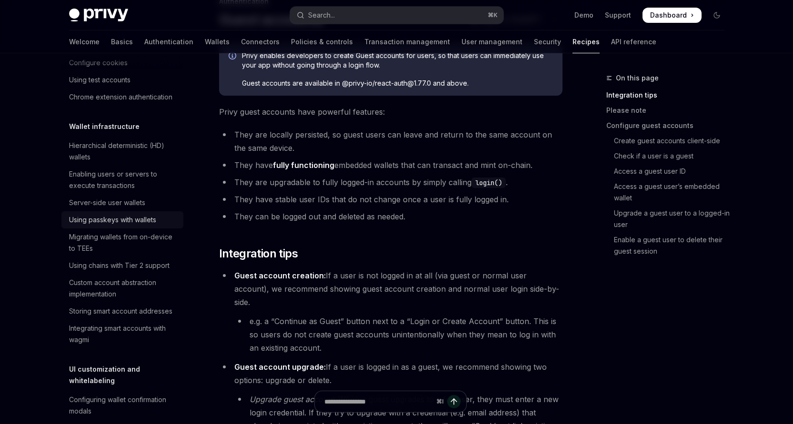
click at [151, 226] on div "Using passkeys with wallets" at bounding box center [112, 219] width 87 height 11
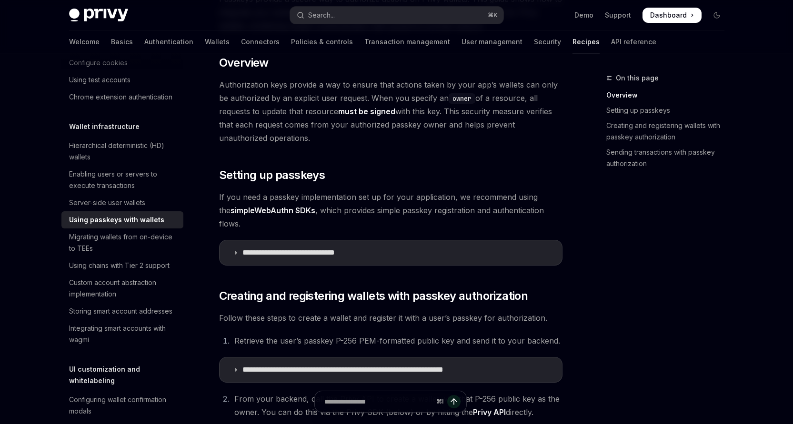
scroll to position [147, 0]
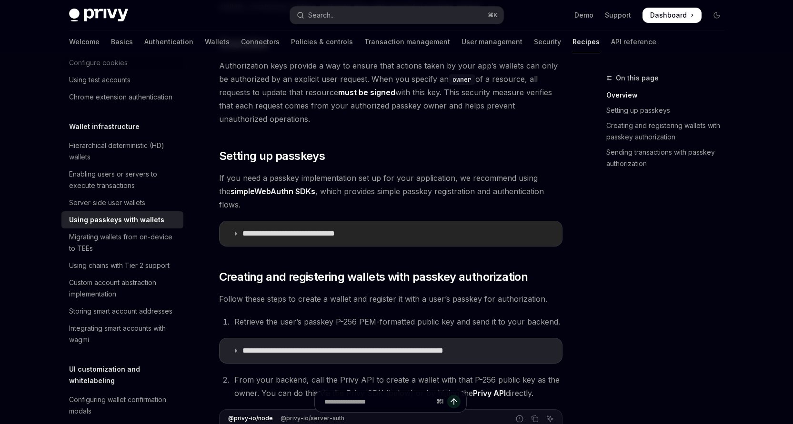
click at [276, 229] on p "**********" at bounding box center [302, 234] width 121 height 10
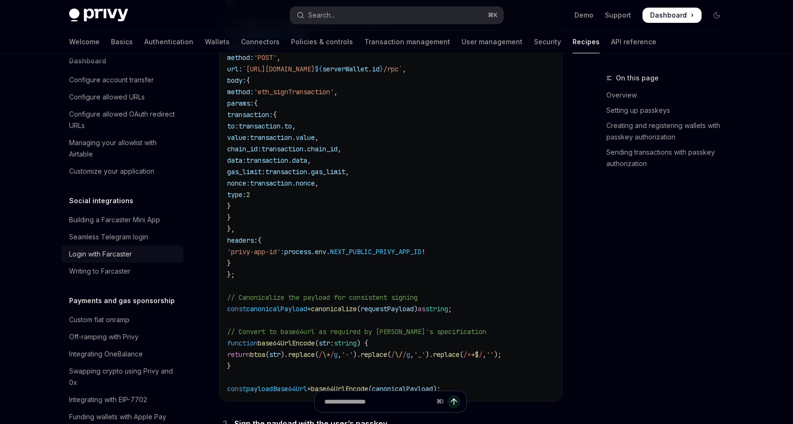
scroll to position [614, 0]
click at [131, 260] on div "Login with Farcaster" at bounding box center [100, 254] width 63 height 11
type textarea "*"
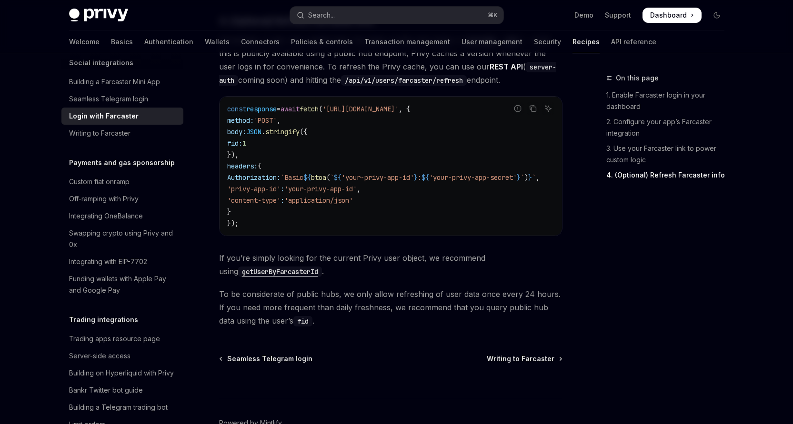
click at [313, 208] on code "const response = await fetch ( 'https://auth.privy.io/api/v1/users/farcaster/re…" at bounding box center [394, 166] width 335 height 126
